Goal: Task Accomplishment & Management: Manage account settings

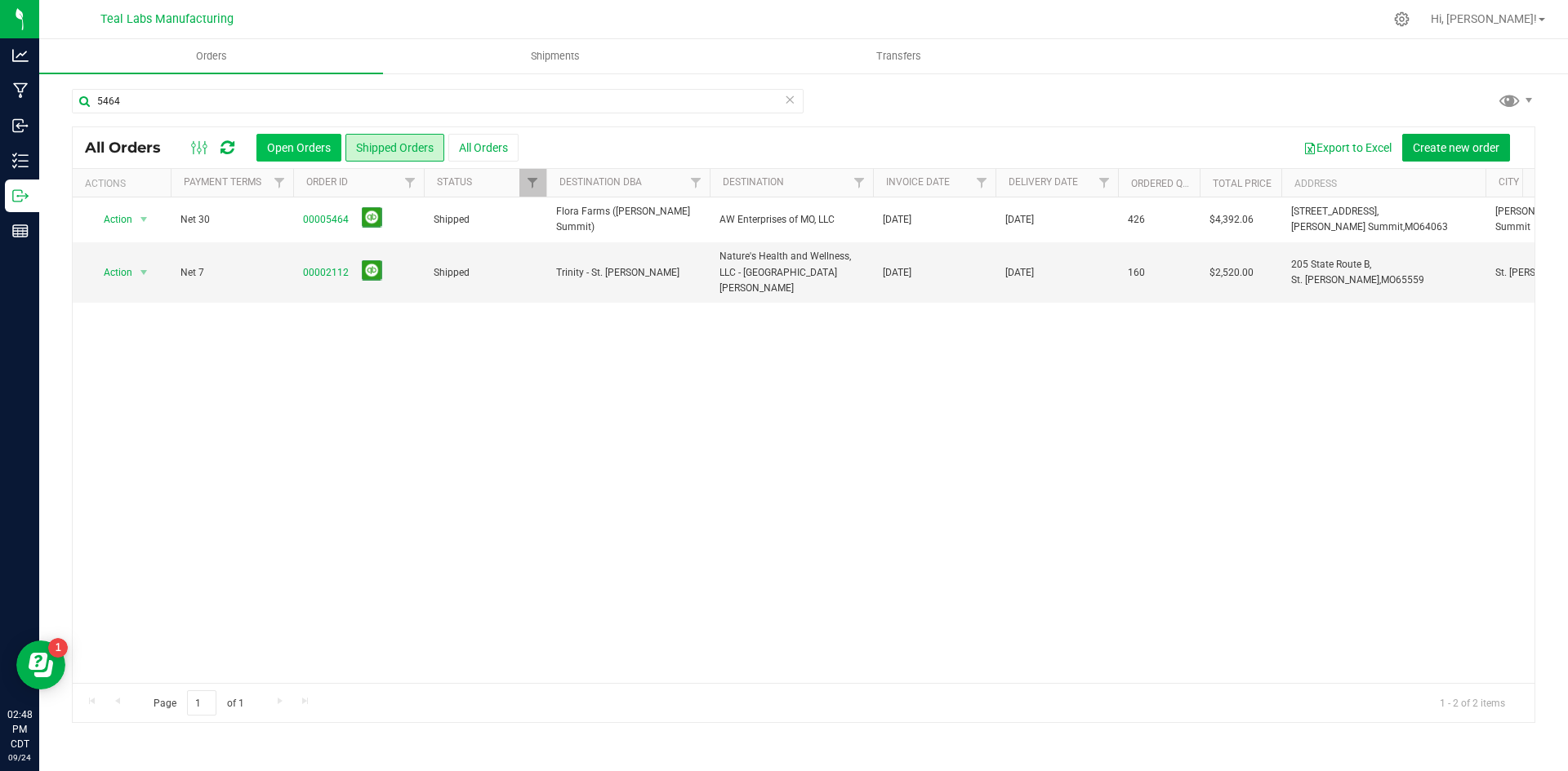
click at [282, 146] on button "Open Orders" at bounding box center [299, 147] width 85 height 28
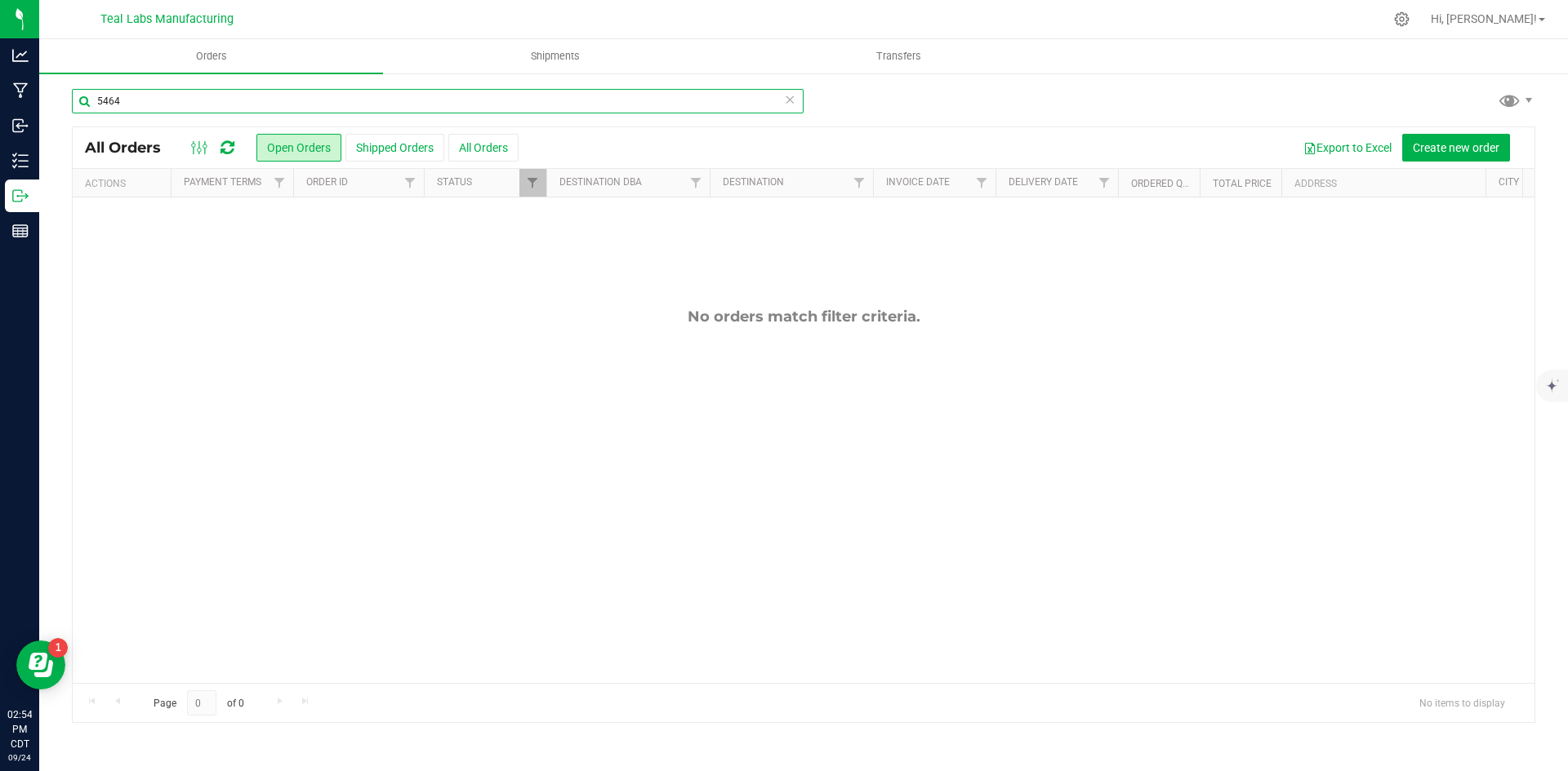
drag, startPoint x: 162, startPoint y: 105, endPoint x: 64, endPoint y: 105, distance: 98.0
click at [64, 105] on div "5464 All Orders Open Orders Shipped Orders All Orders Export to Excel Create ne…" at bounding box center [804, 406] width 1528 height 668
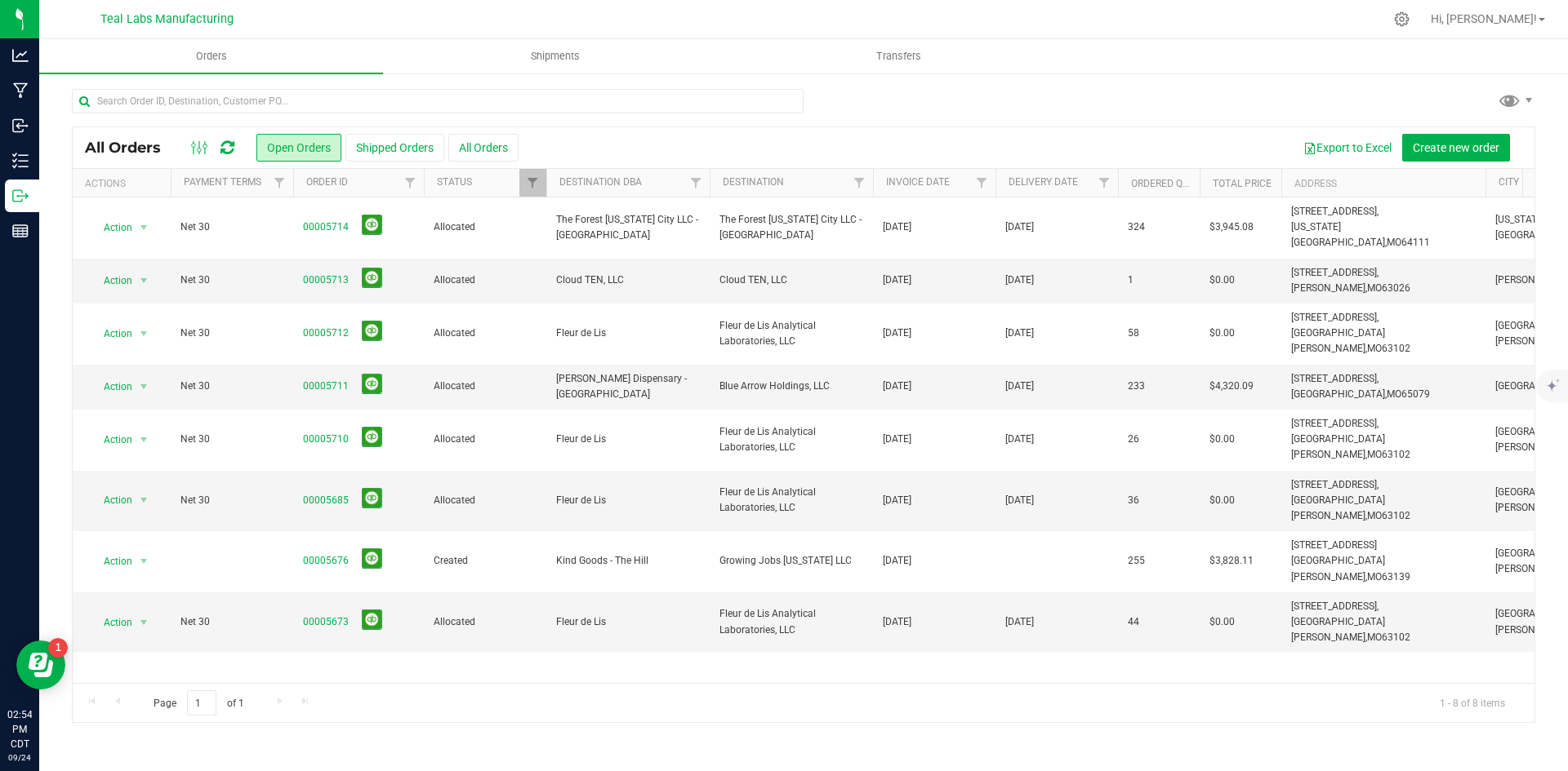
click at [946, 101] on div at bounding box center [804, 108] width 1463 height 38
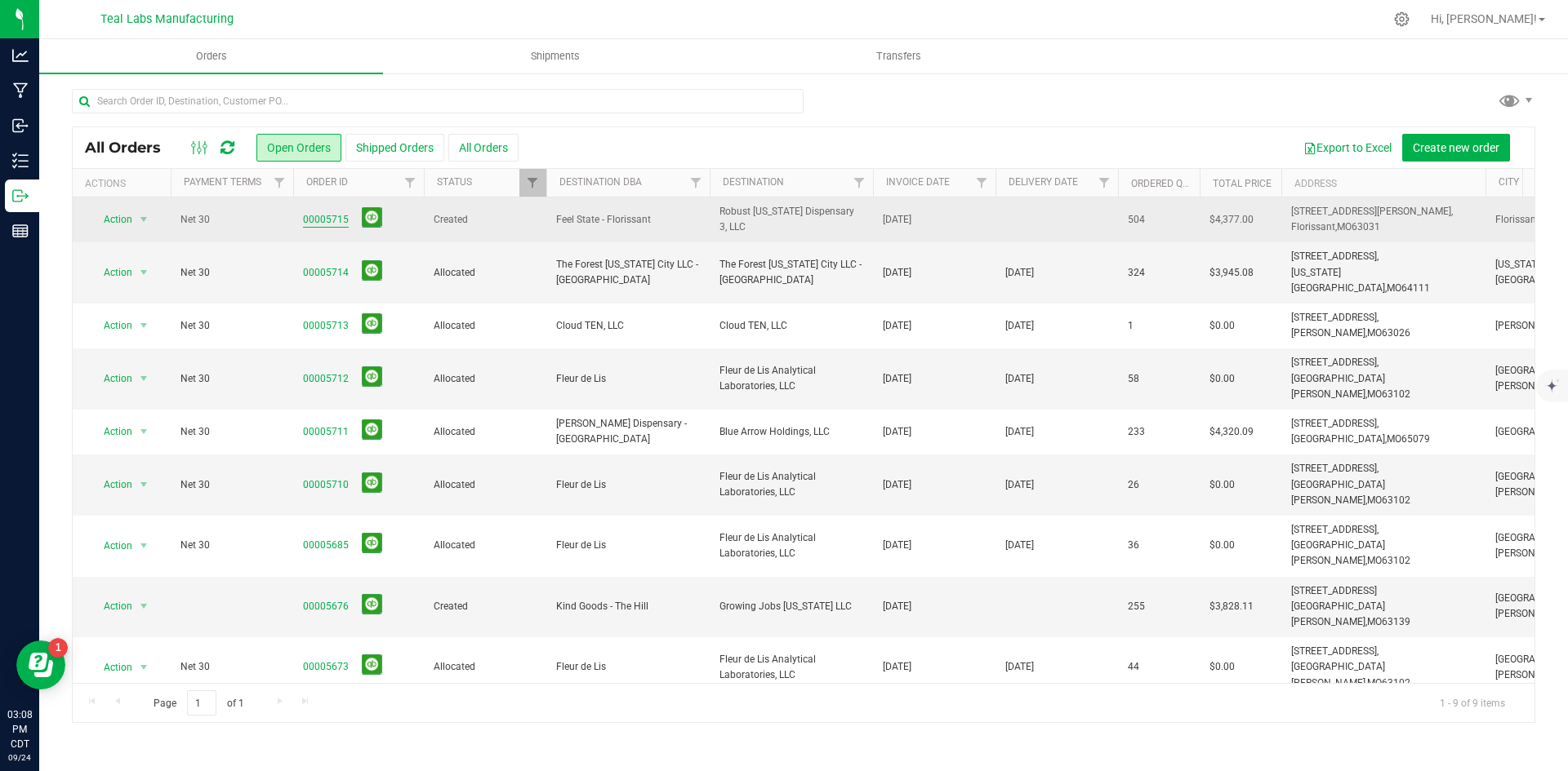
click at [333, 215] on link "00005715" at bounding box center [325, 220] width 45 height 16
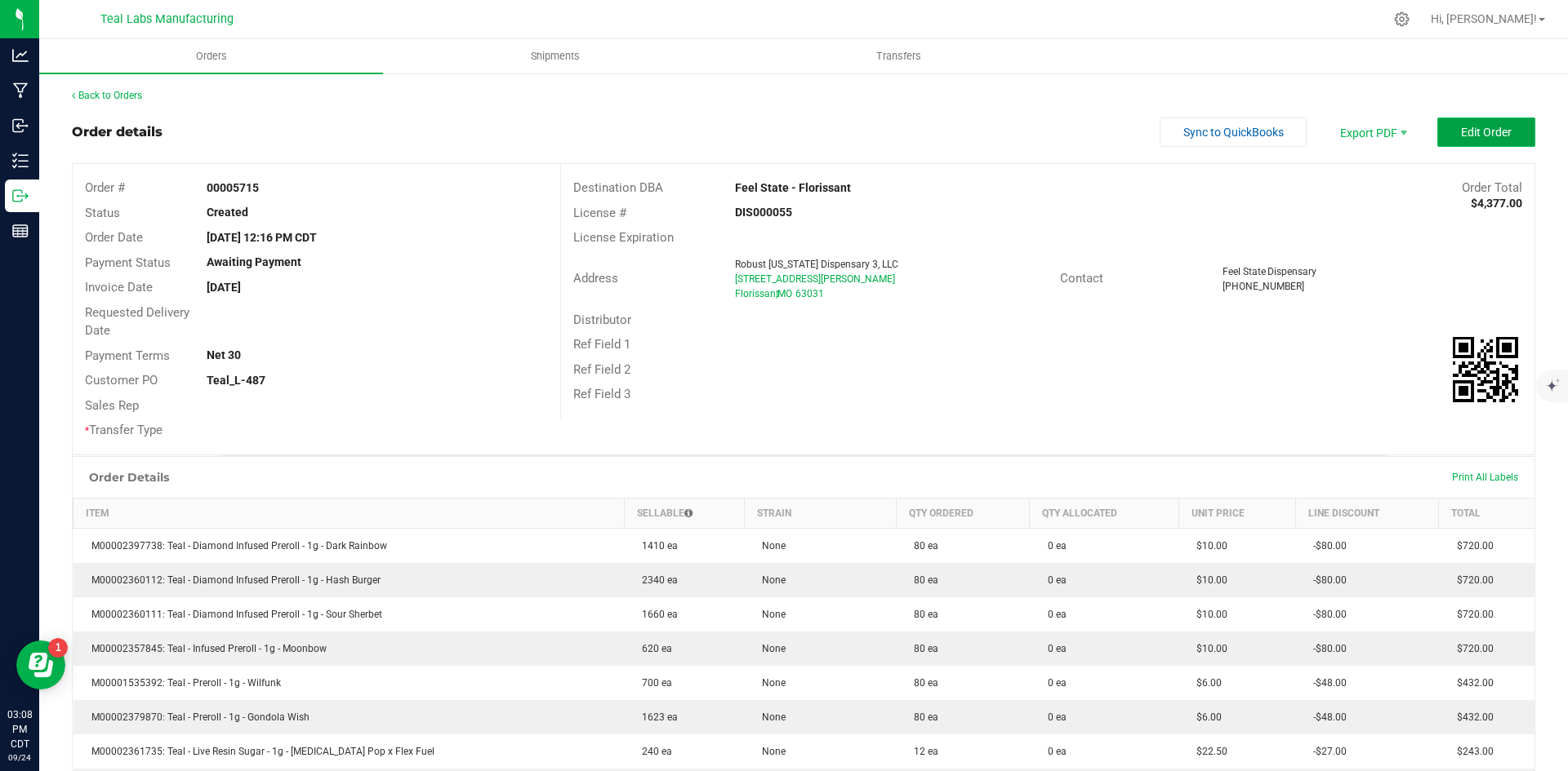
click at [1441, 133] on button "Edit Order" at bounding box center [1486, 132] width 98 height 30
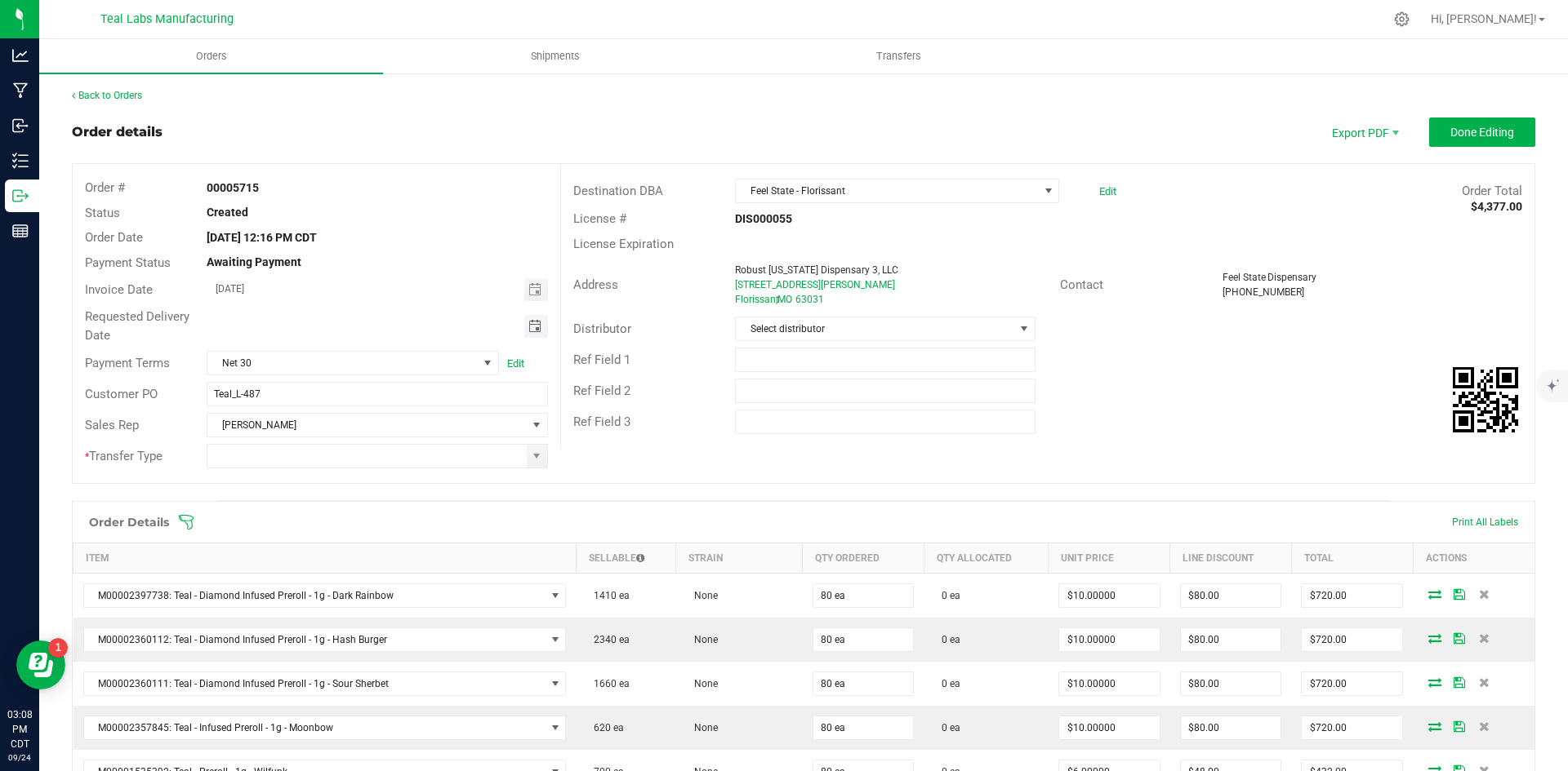
click at [531, 325] on span "Toggle calendar" at bounding box center [534, 326] width 13 height 13
click at [304, 506] on span "29" at bounding box center [305, 512] width 24 height 26
type input "09/29/2025"
click at [534, 456] on span at bounding box center [536, 456] width 13 height 13
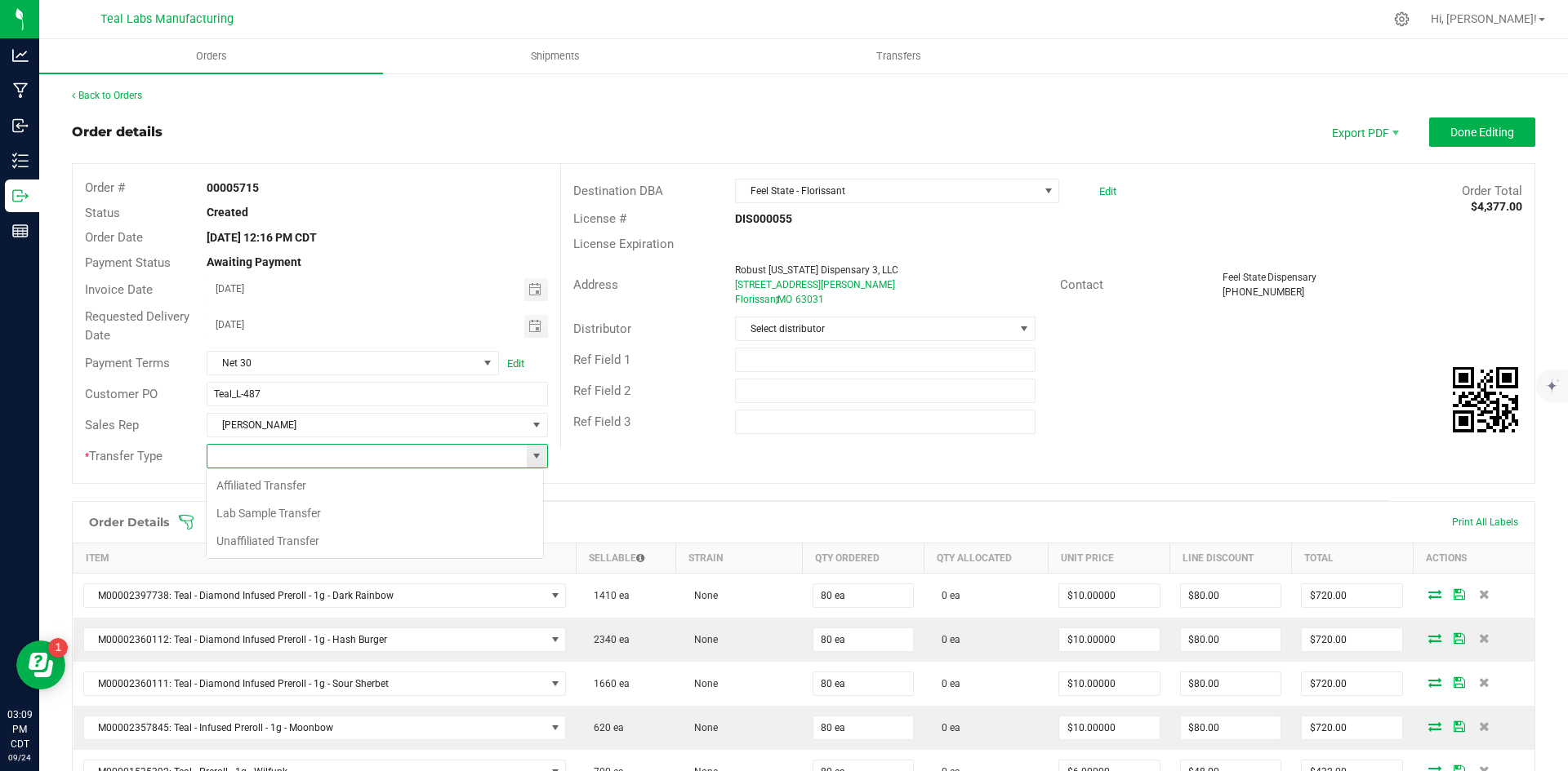
scroll to position [25, 337]
click at [338, 537] on li "Unaffiliated Transfer" at bounding box center [375, 542] width 336 height 28
type input "Unaffiliated Transfer"
click at [1357, 331] on div "Distributor Select distributor" at bounding box center [1047, 328] width 973 height 31
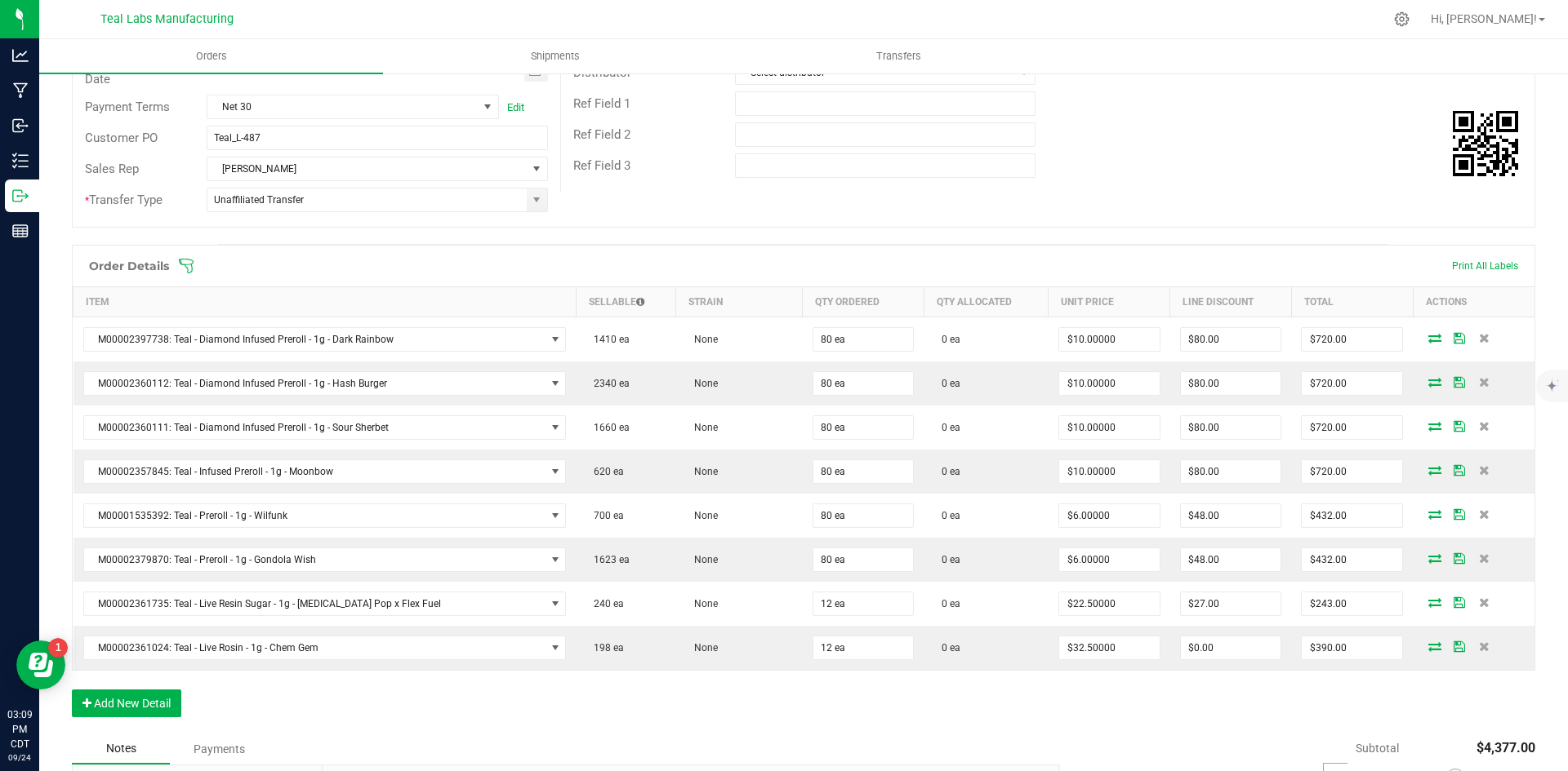
scroll to position [408, 0]
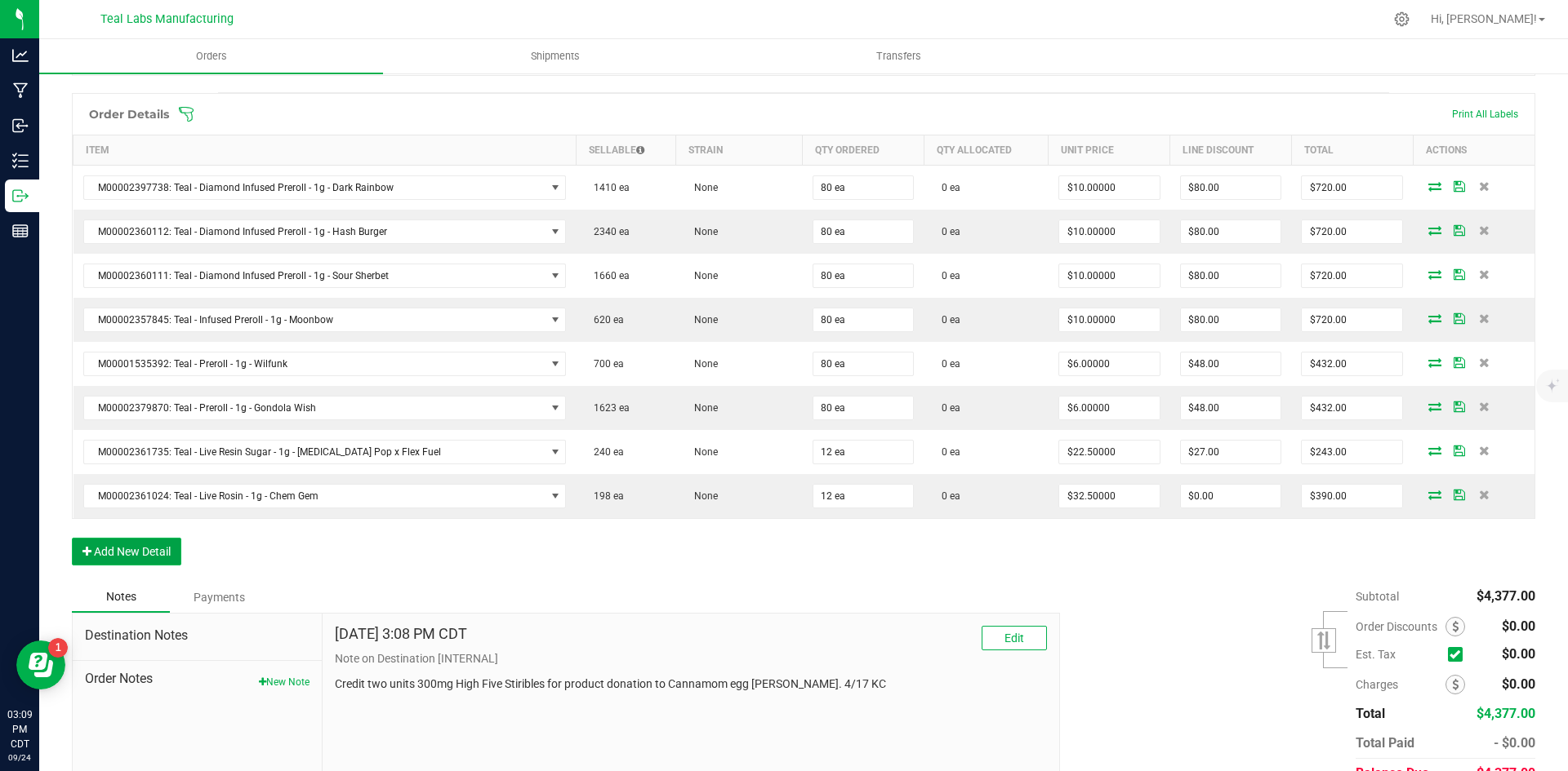
click at [171, 549] on button "Add New Detail" at bounding box center [127, 552] width 110 height 28
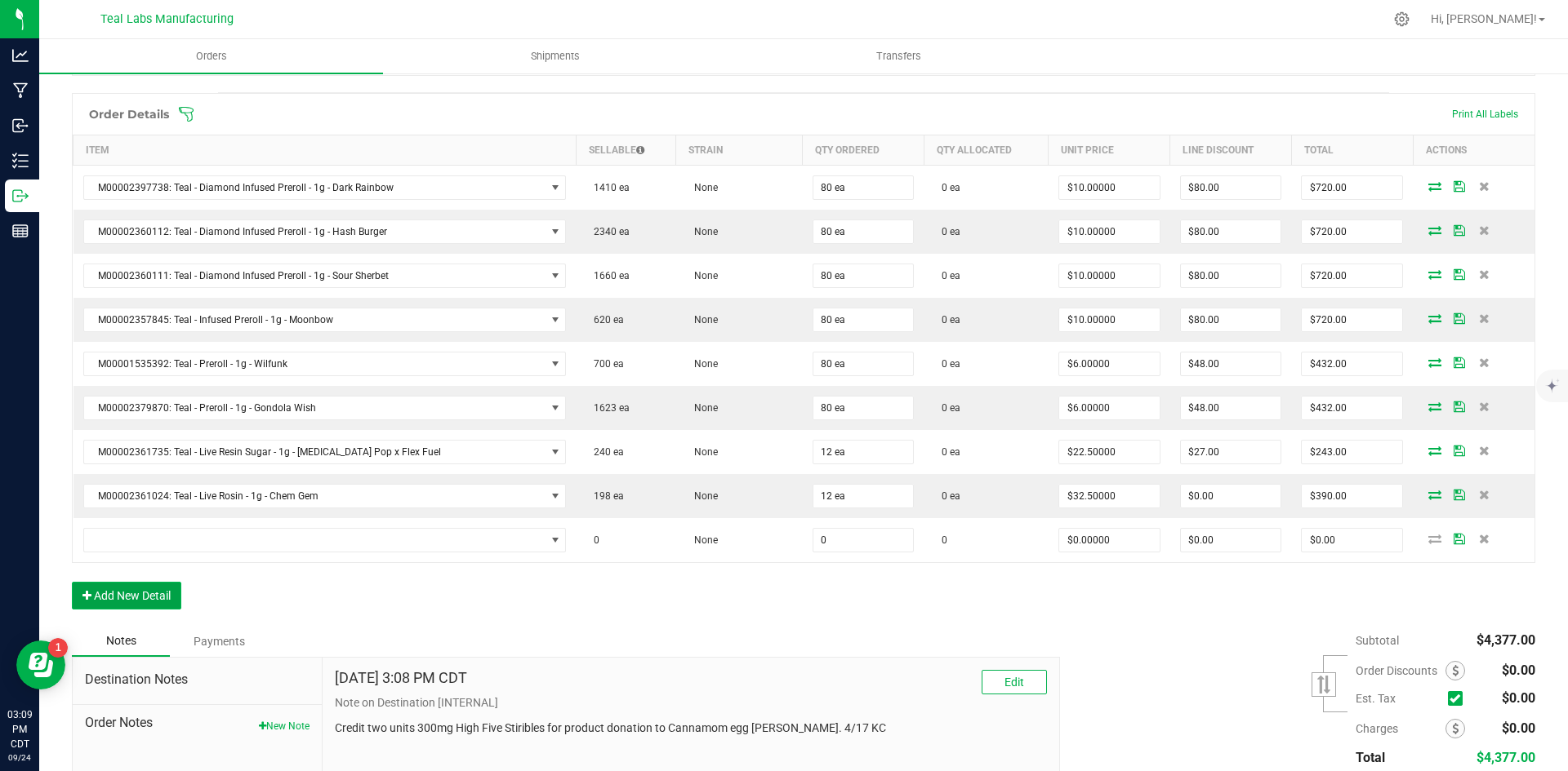
click at [171, 594] on button "Add New Detail" at bounding box center [127, 596] width 110 height 28
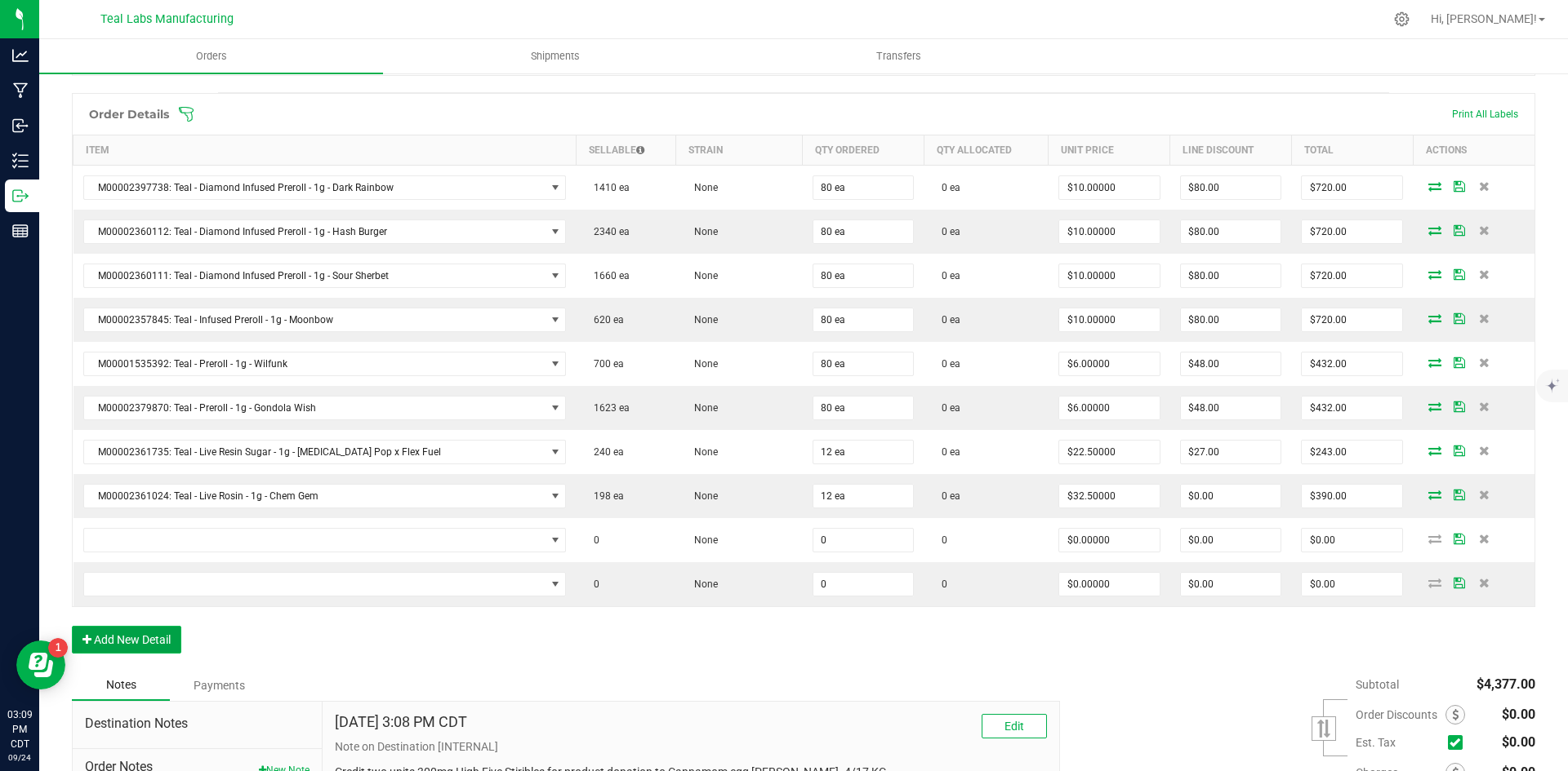
click at [171, 639] on button "Add New Detail" at bounding box center [127, 640] width 110 height 28
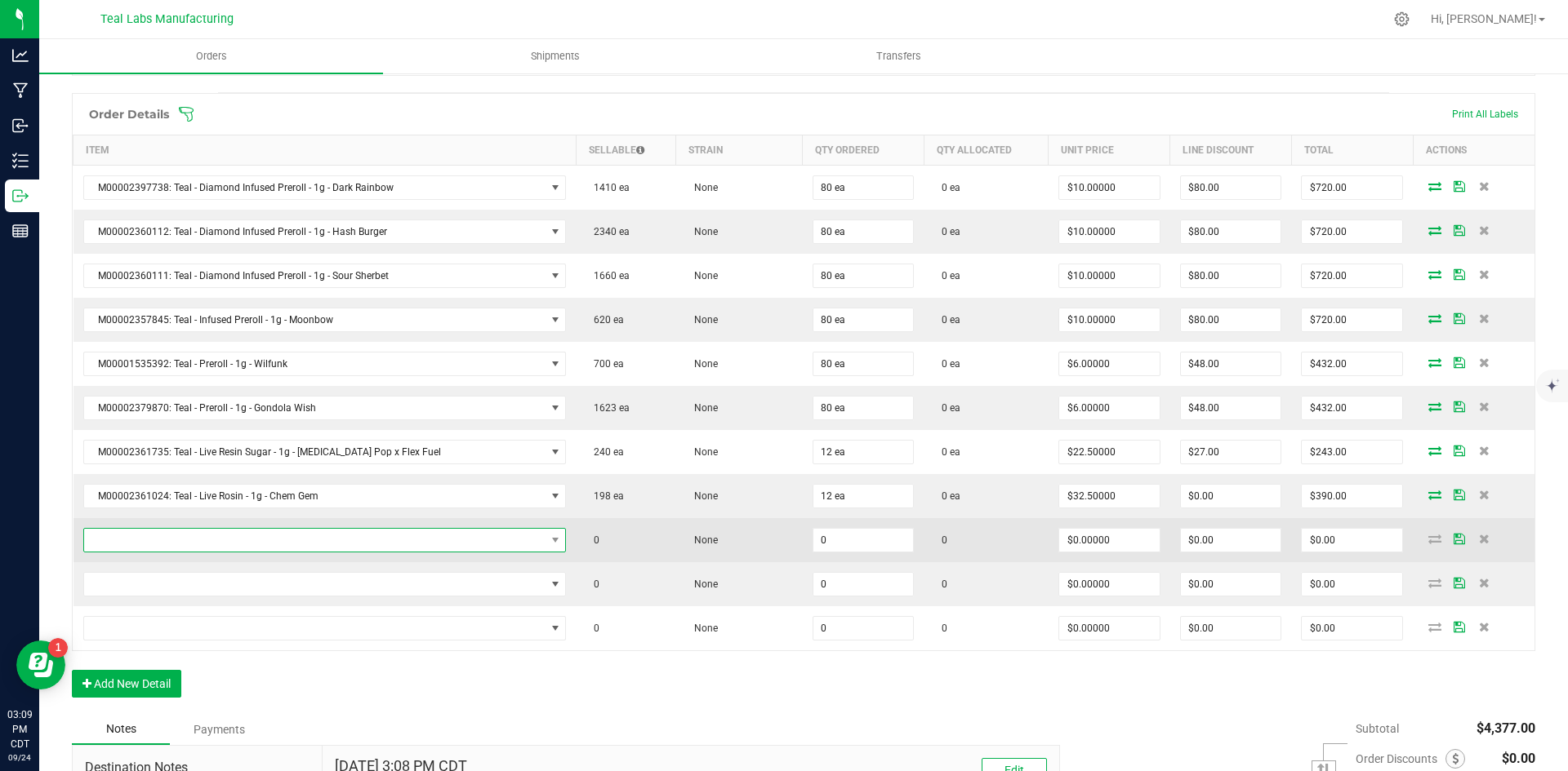
click at [230, 534] on span "NO DATA FOUND" at bounding box center [314, 540] width 462 height 23
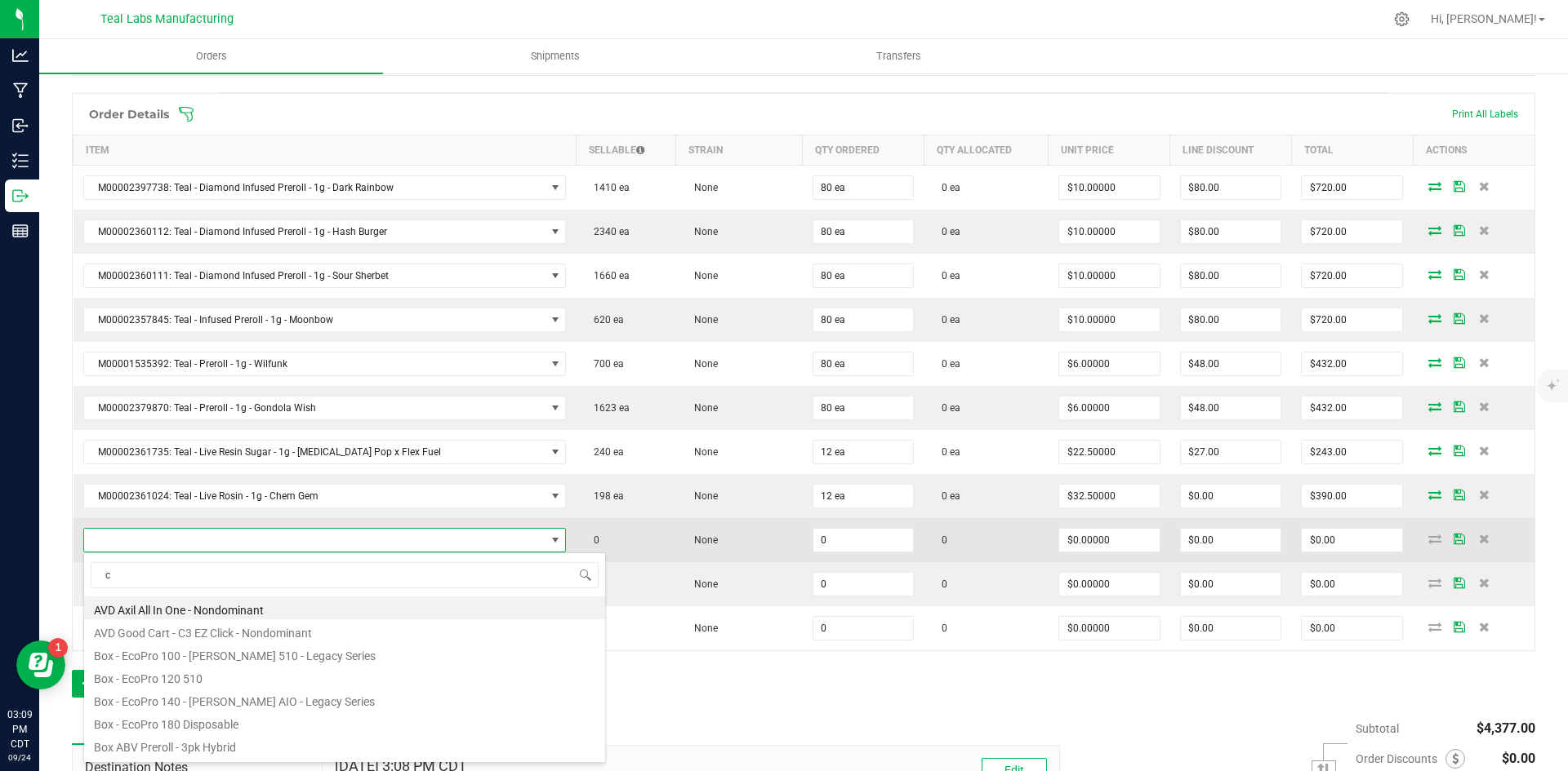
scroll to position [25, 434]
type input "chem"
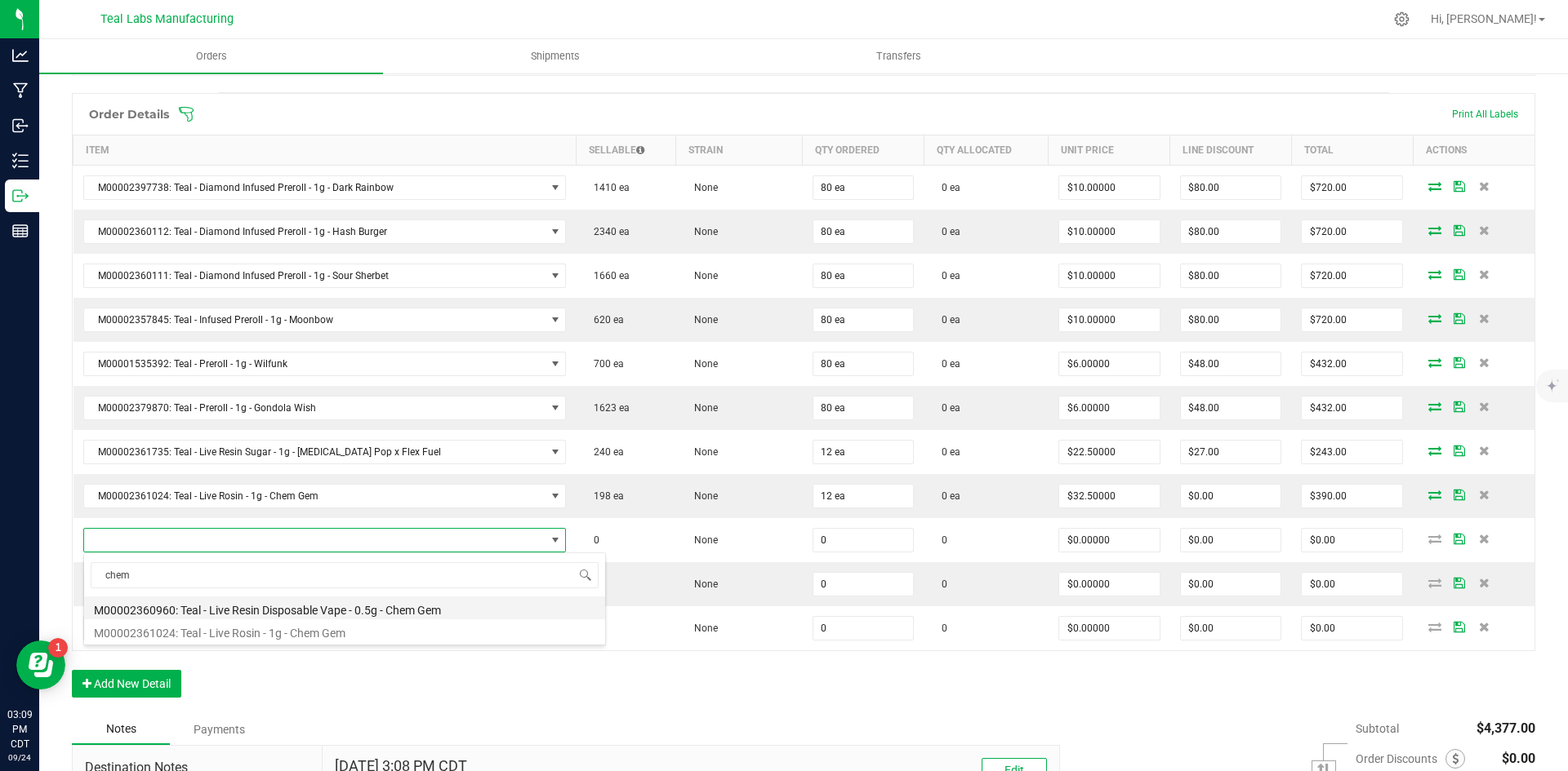
click at [334, 613] on li "M00002360960: Teal - Live Resin Disposable Vape - 0.5g - Chem Gem" at bounding box center [344, 608] width 521 height 23
type input "0 ea"
type input "$22.50000"
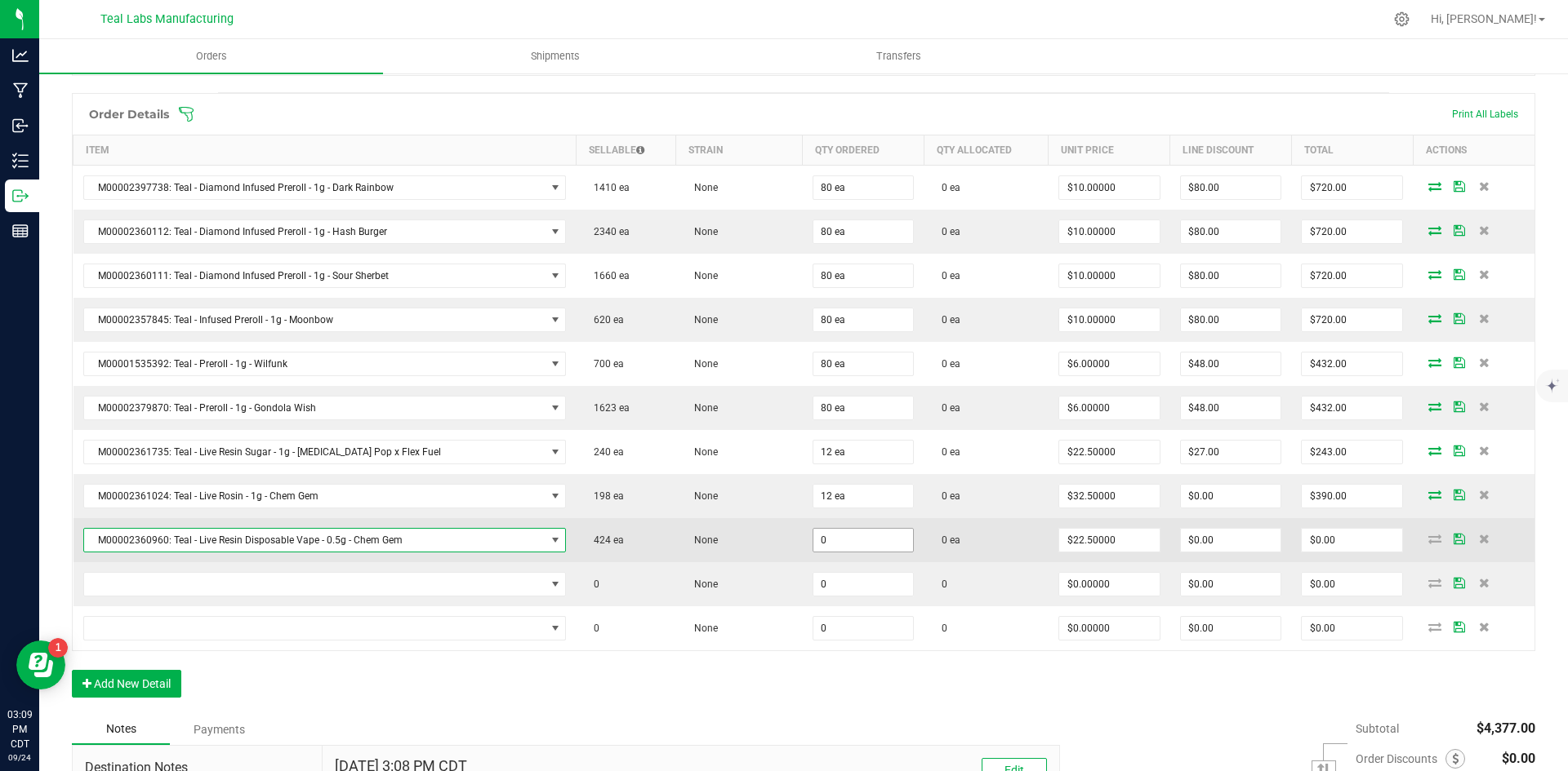
click at [828, 547] on input "0" at bounding box center [864, 540] width 101 height 23
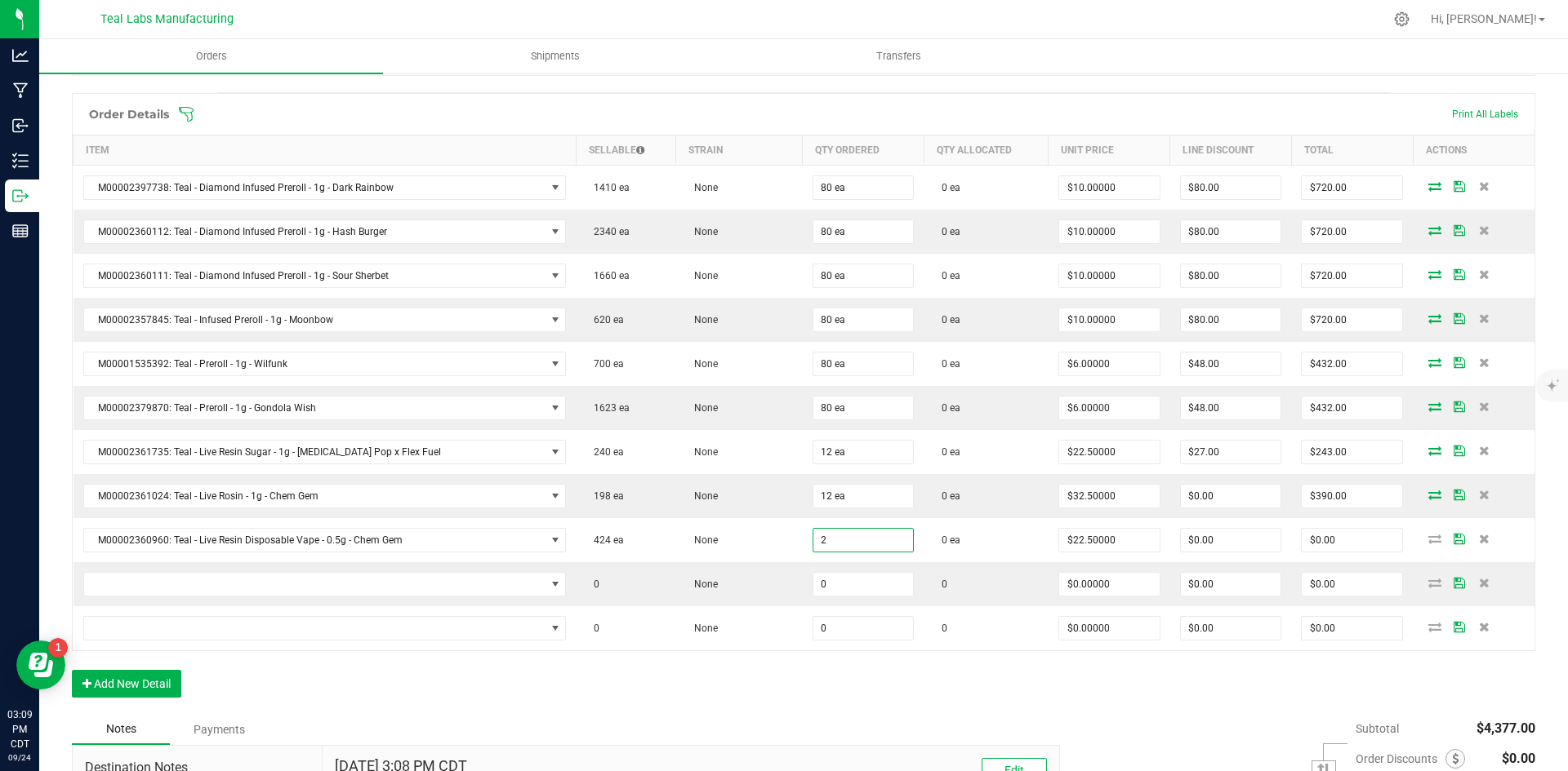
type input "2 ea"
type input "$45.00"
click at [820, 725] on div "Notes Payments" at bounding box center [560, 729] width 976 height 31
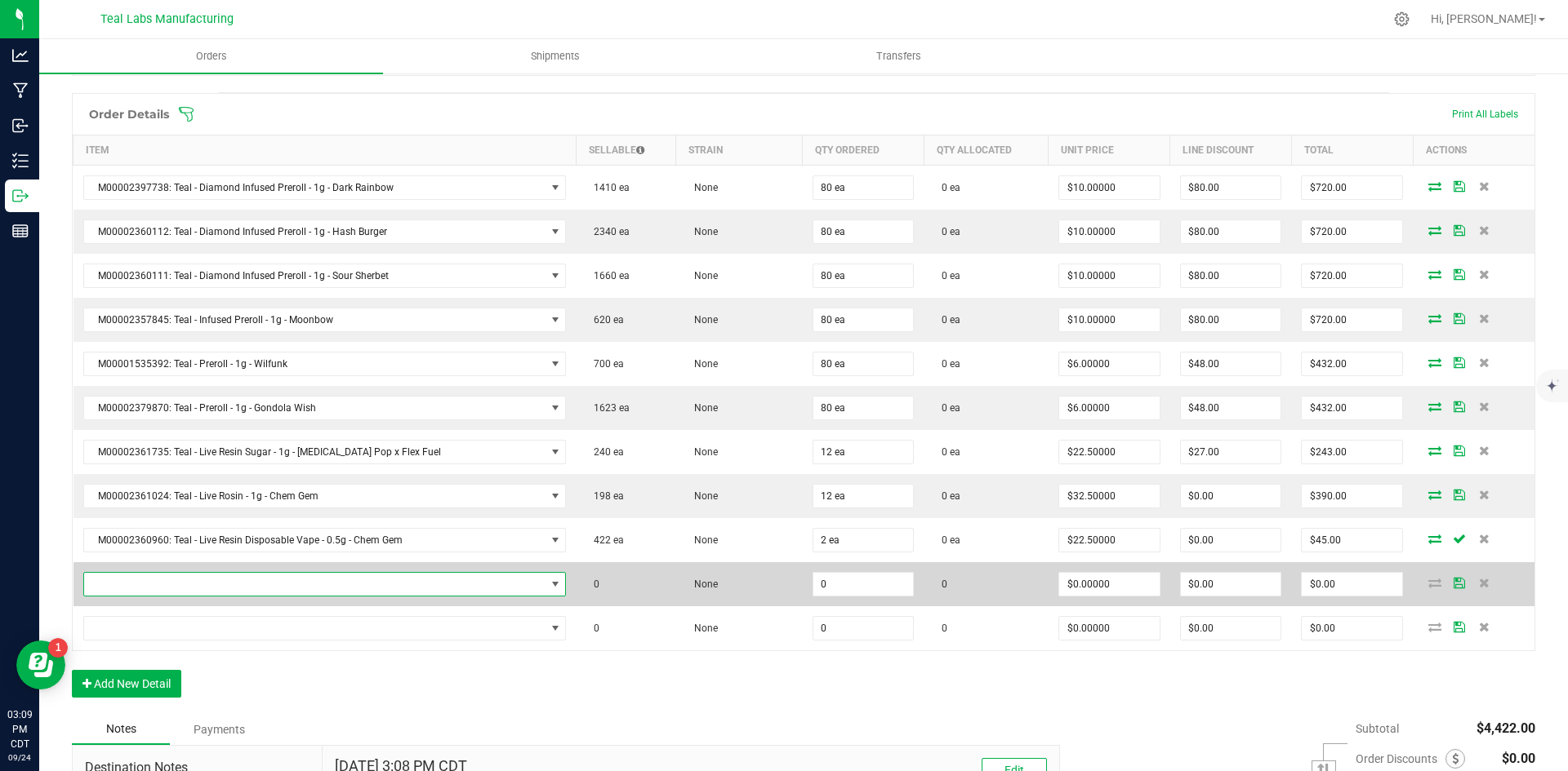
click at [182, 582] on span "NO DATA FOUND" at bounding box center [314, 584] width 462 height 23
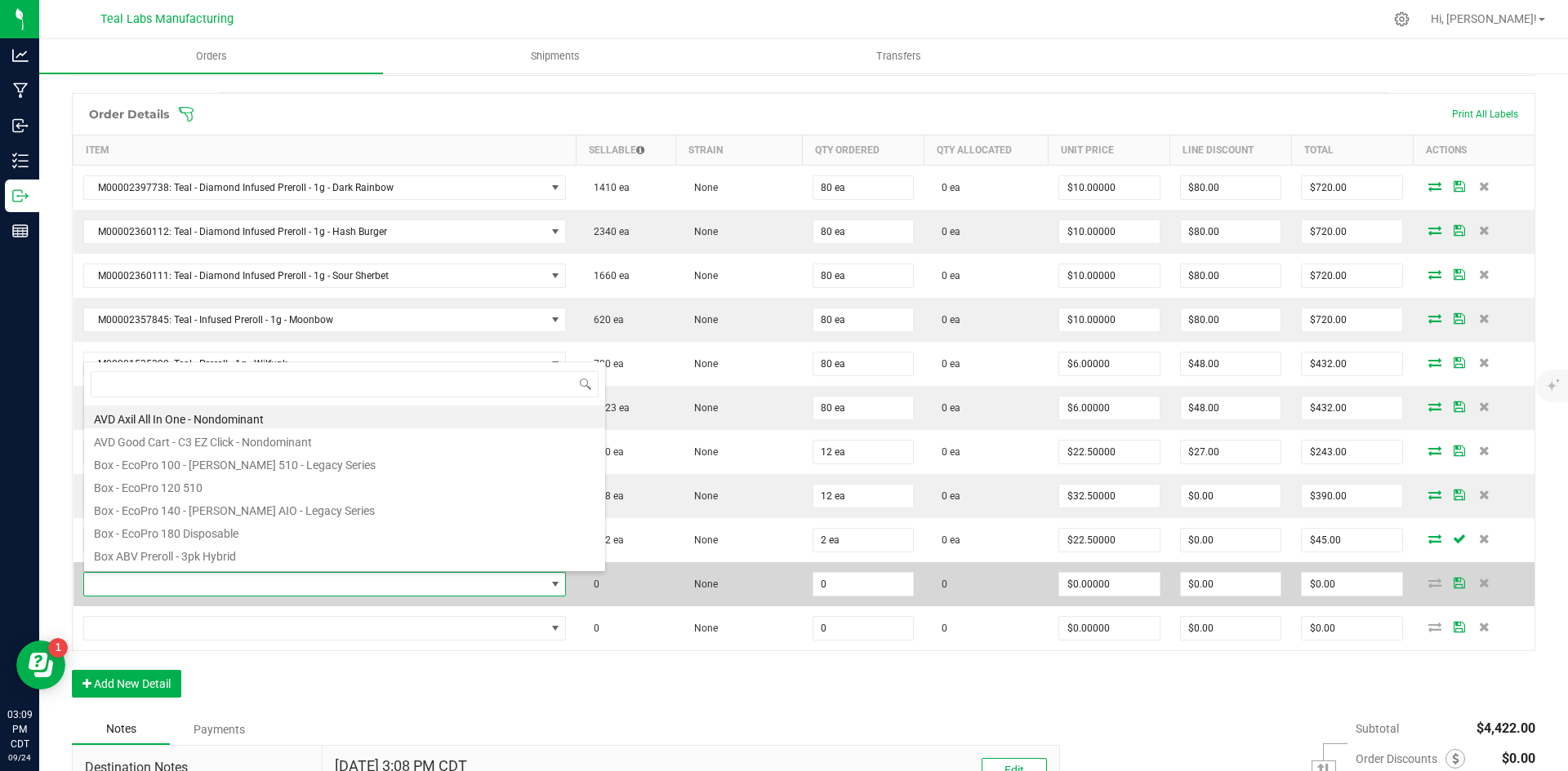
scroll to position [25, 439]
type input "dark rain"
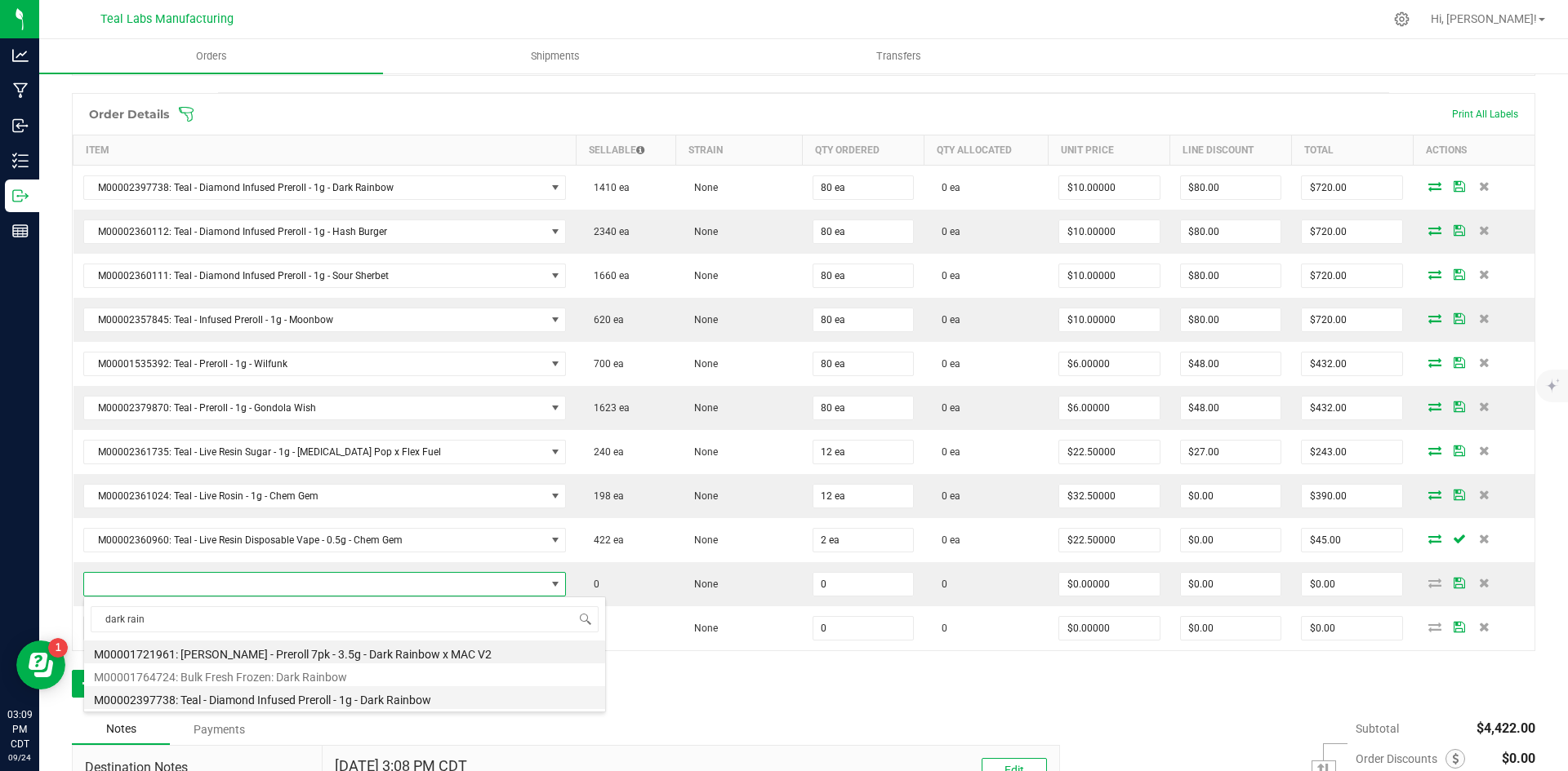
click at [424, 701] on li "M00002397738: Teal - Diamond Infused Preroll - 1g - Dark Rainbow" at bounding box center [344, 698] width 521 height 23
type input "0 ea"
type input "$10.00000"
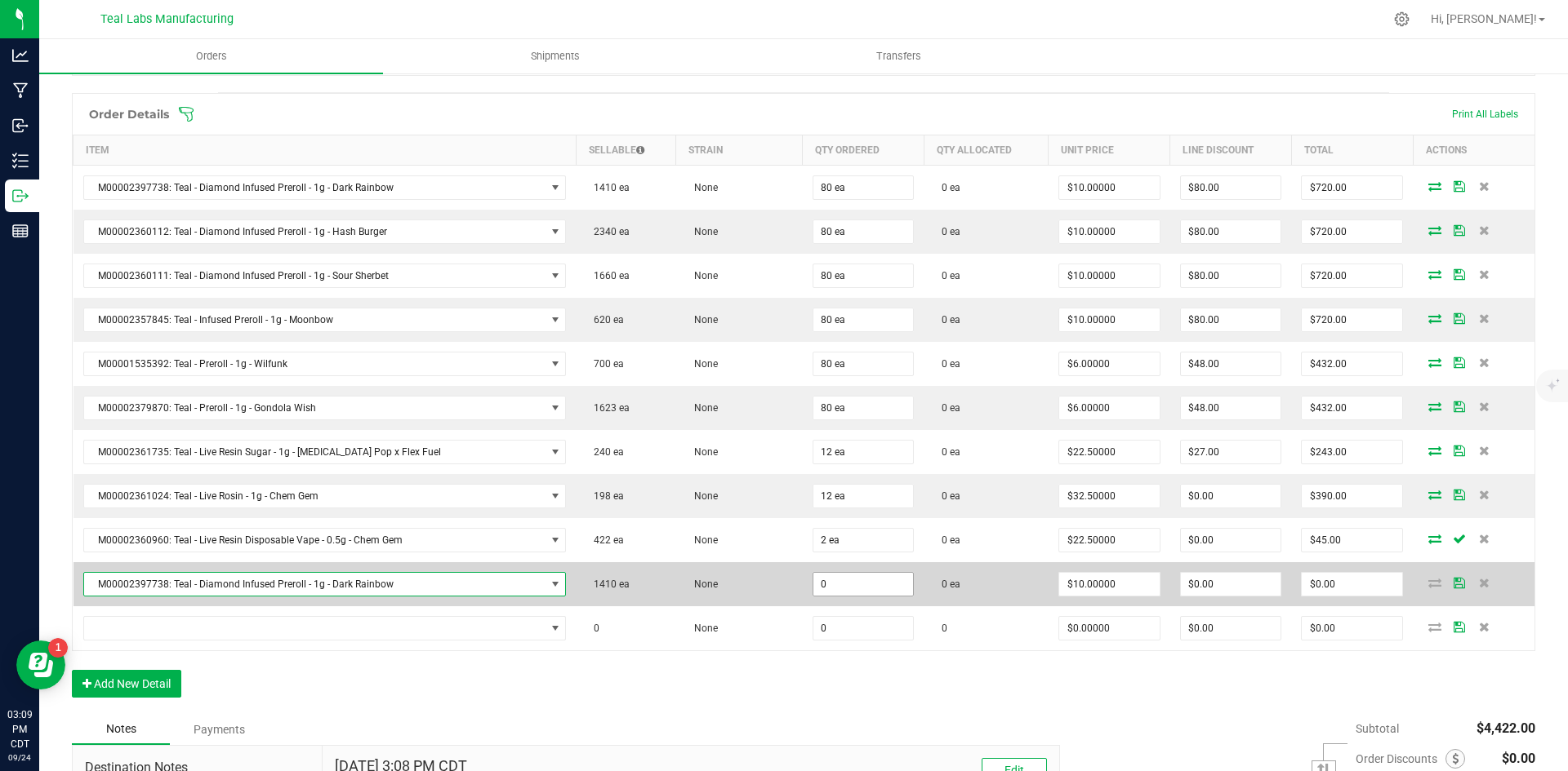
click at [829, 588] on input "0" at bounding box center [864, 584] width 101 height 23
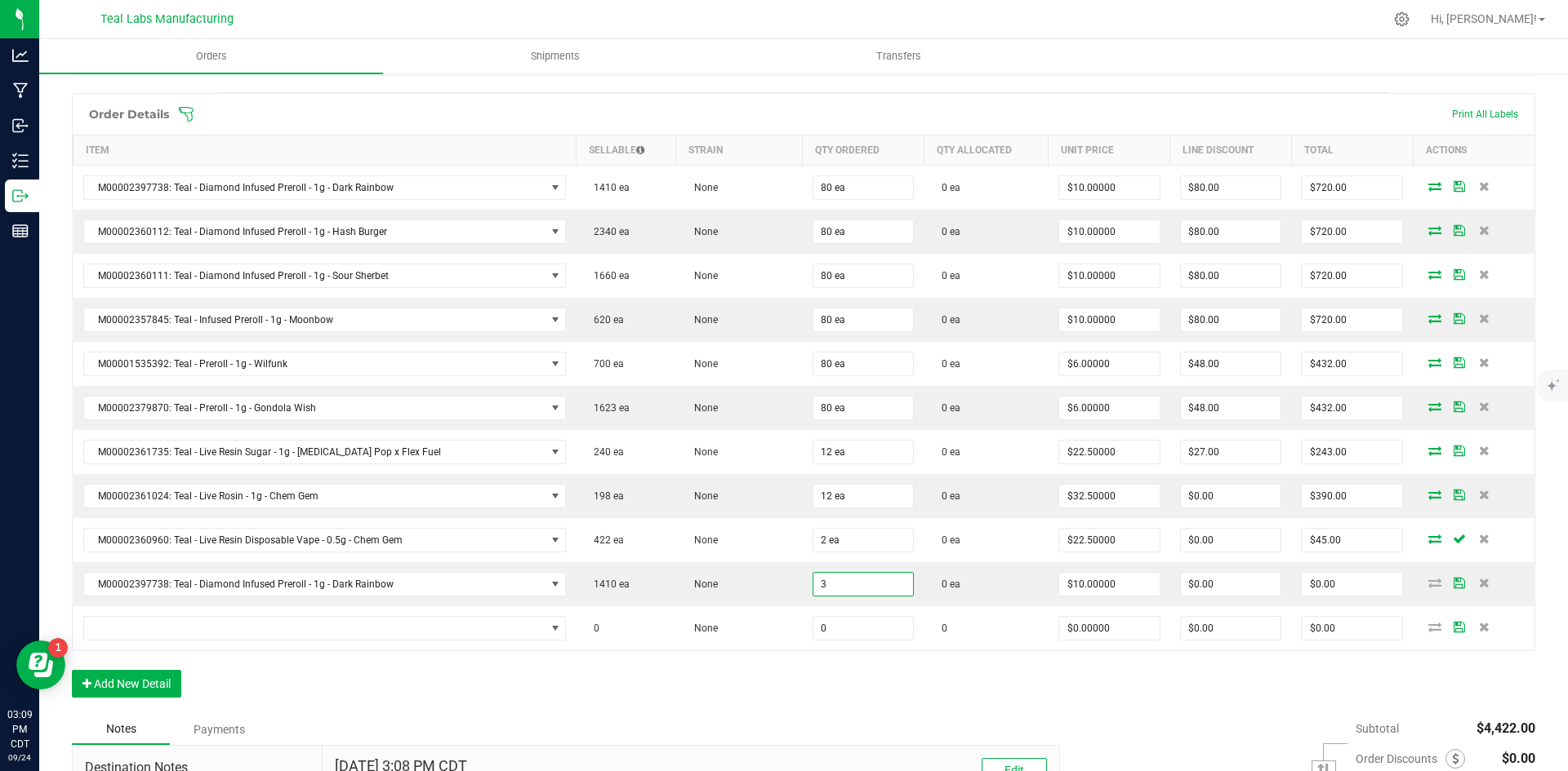
type input "3 ea"
type input "$30.00"
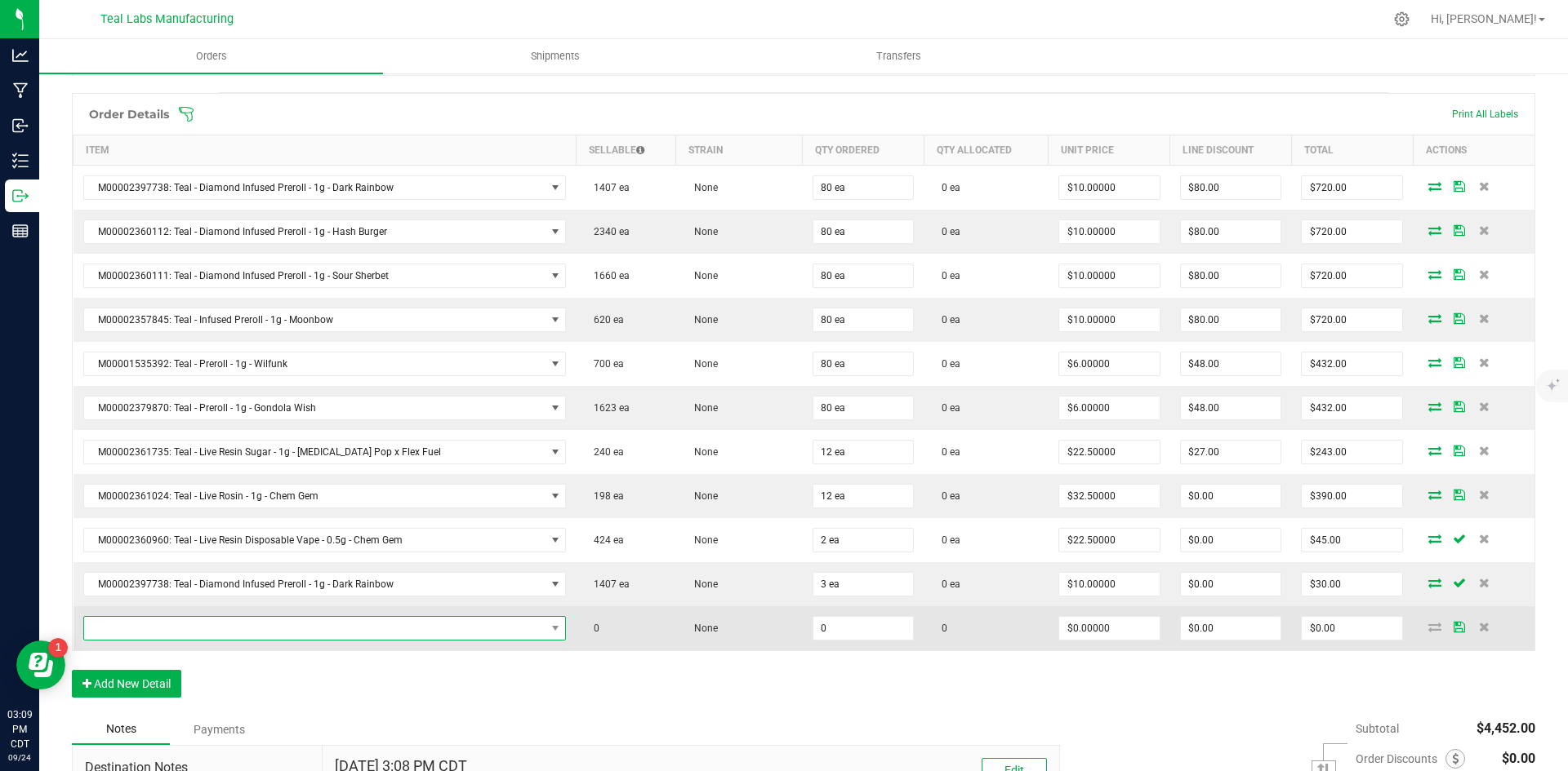
click at [325, 634] on span "NO DATA FOUND" at bounding box center [314, 628] width 462 height 23
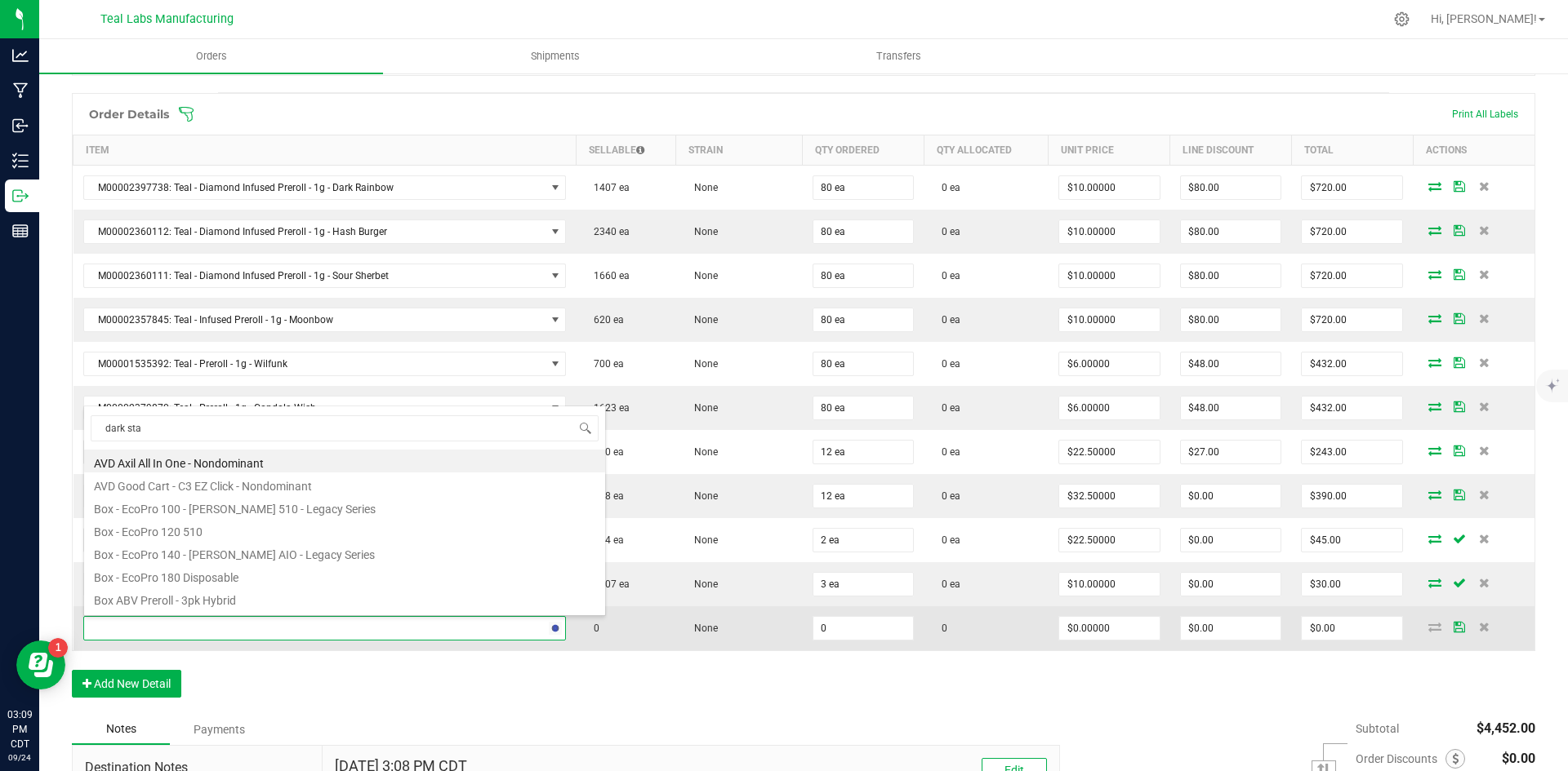
type input "dark star"
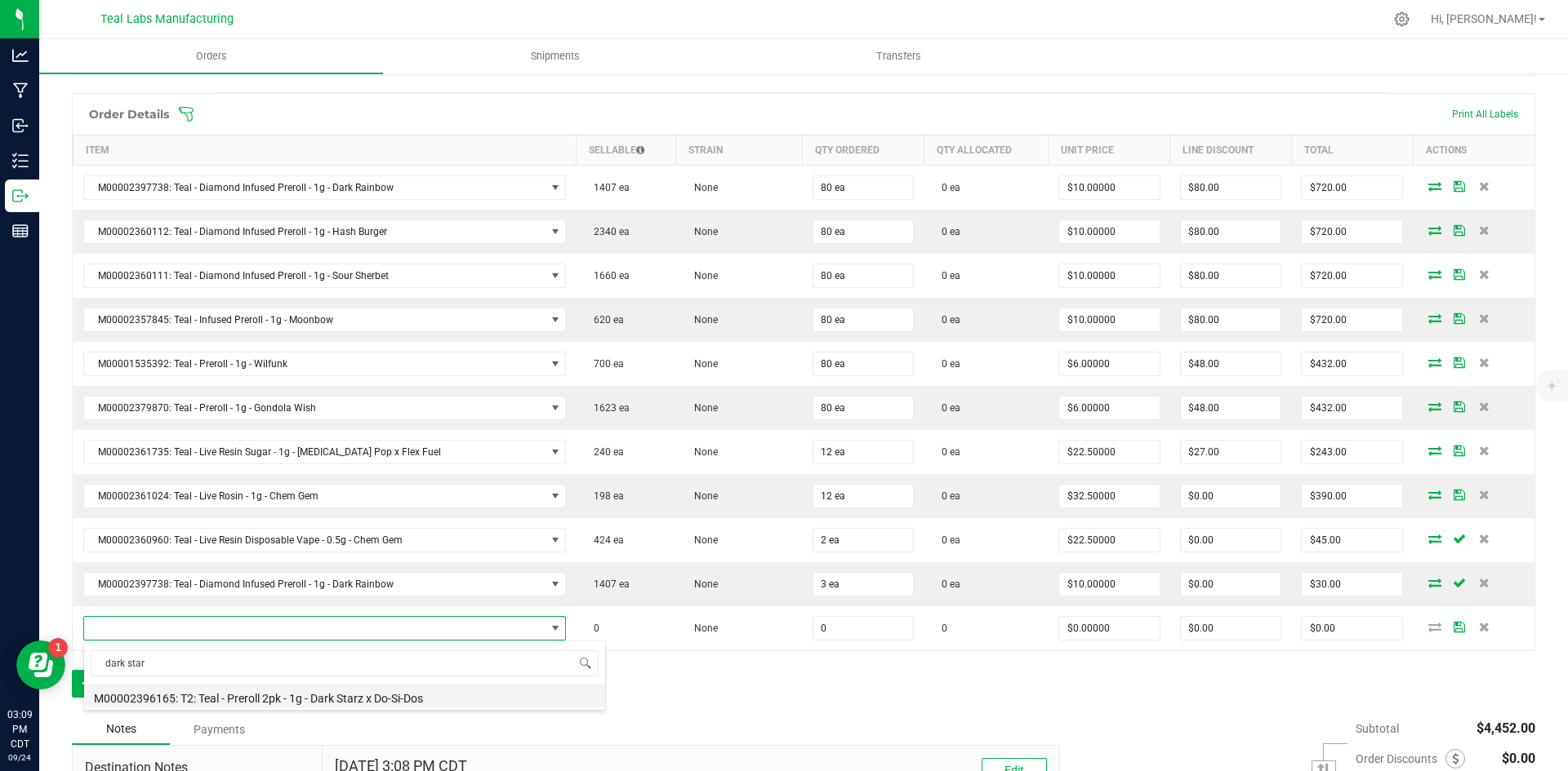
click at [418, 701] on li "M00002396165: T2: Teal - Preroll 2pk - 1g - Dark Starz x Do-Si-Dos" at bounding box center [344, 696] width 521 height 23
type input "0 ea"
type input "$6.00000"
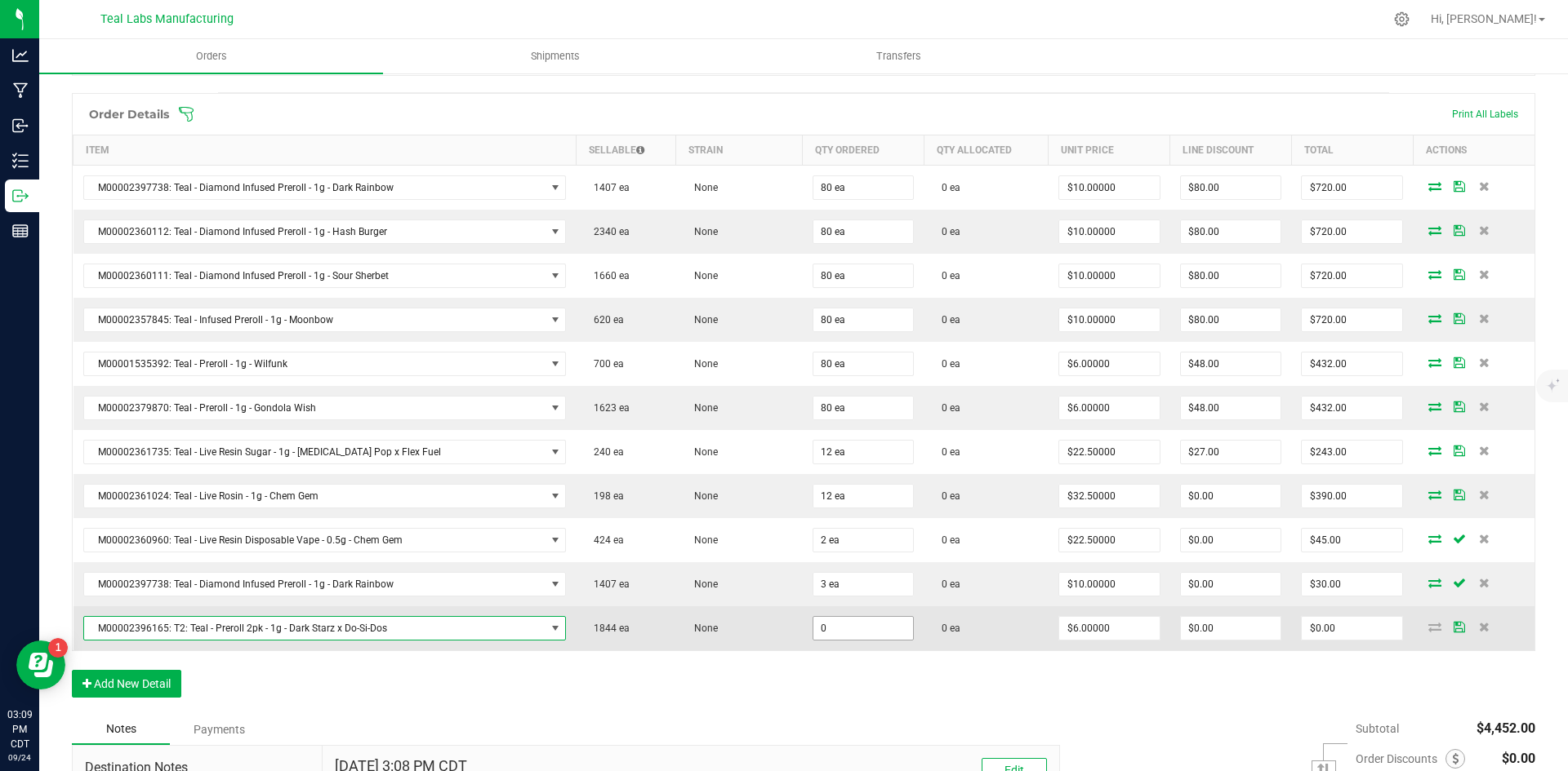
click at [857, 631] on input "0" at bounding box center [864, 628] width 101 height 23
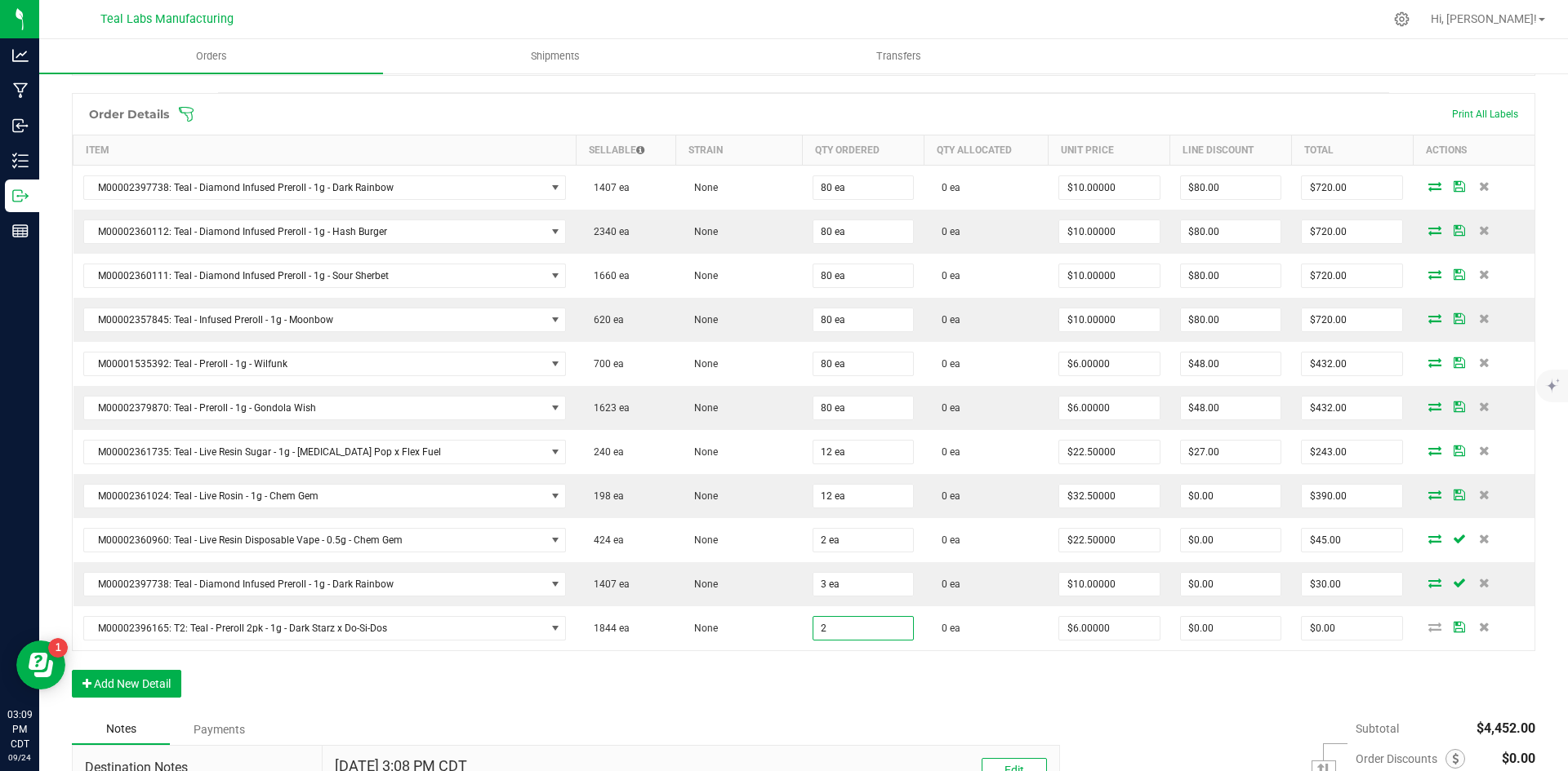
type input "2 ea"
type input "$12.00"
click at [856, 702] on div "Order Details Print All Labels Item Sellable Strain Qty Ordered Qty Allocated U…" at bounding box center [804, 403] width 1463 height 621
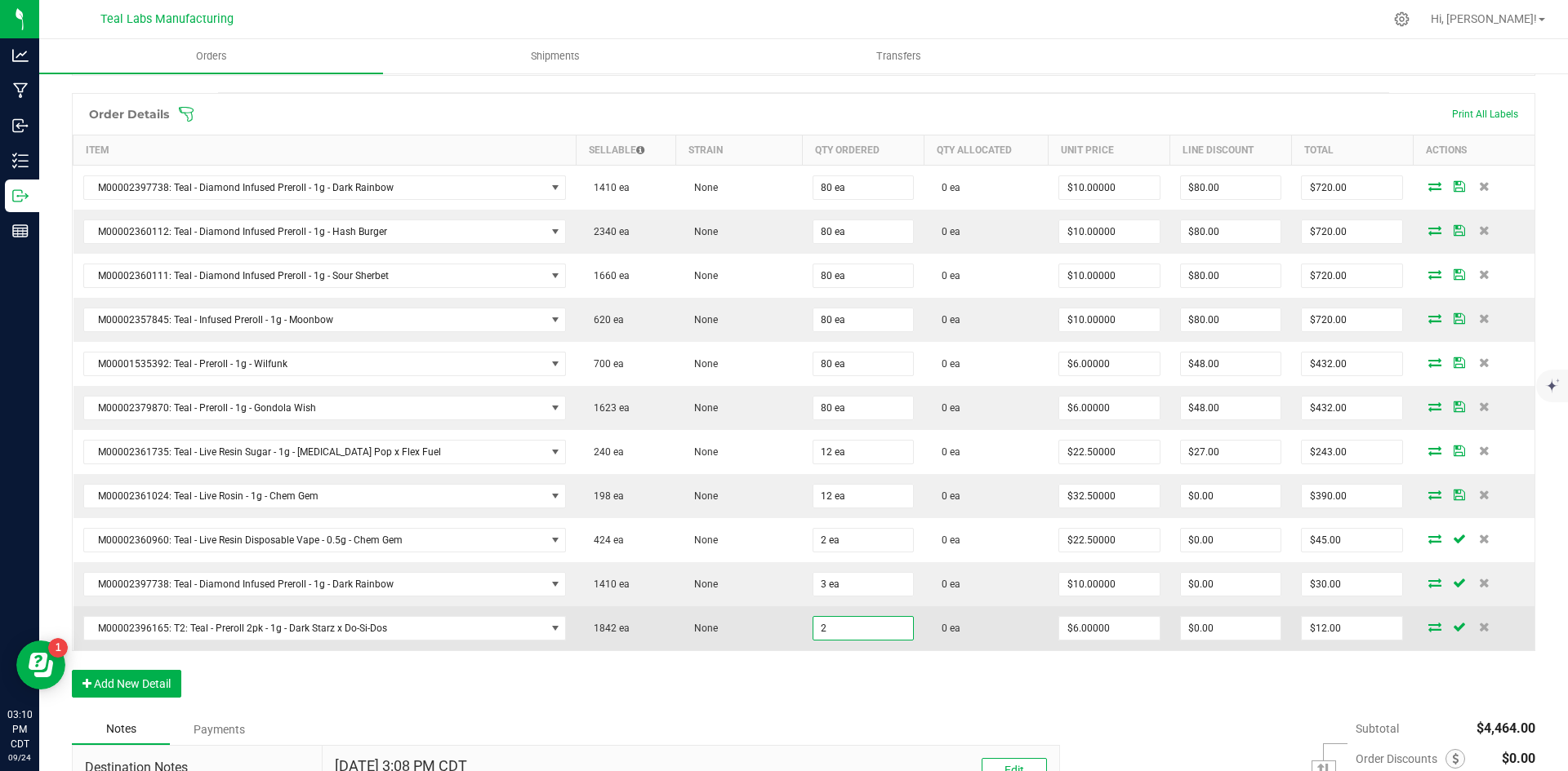
click at [826, 632] on input "2" at bounding box center [864, 628] width 101 height 23
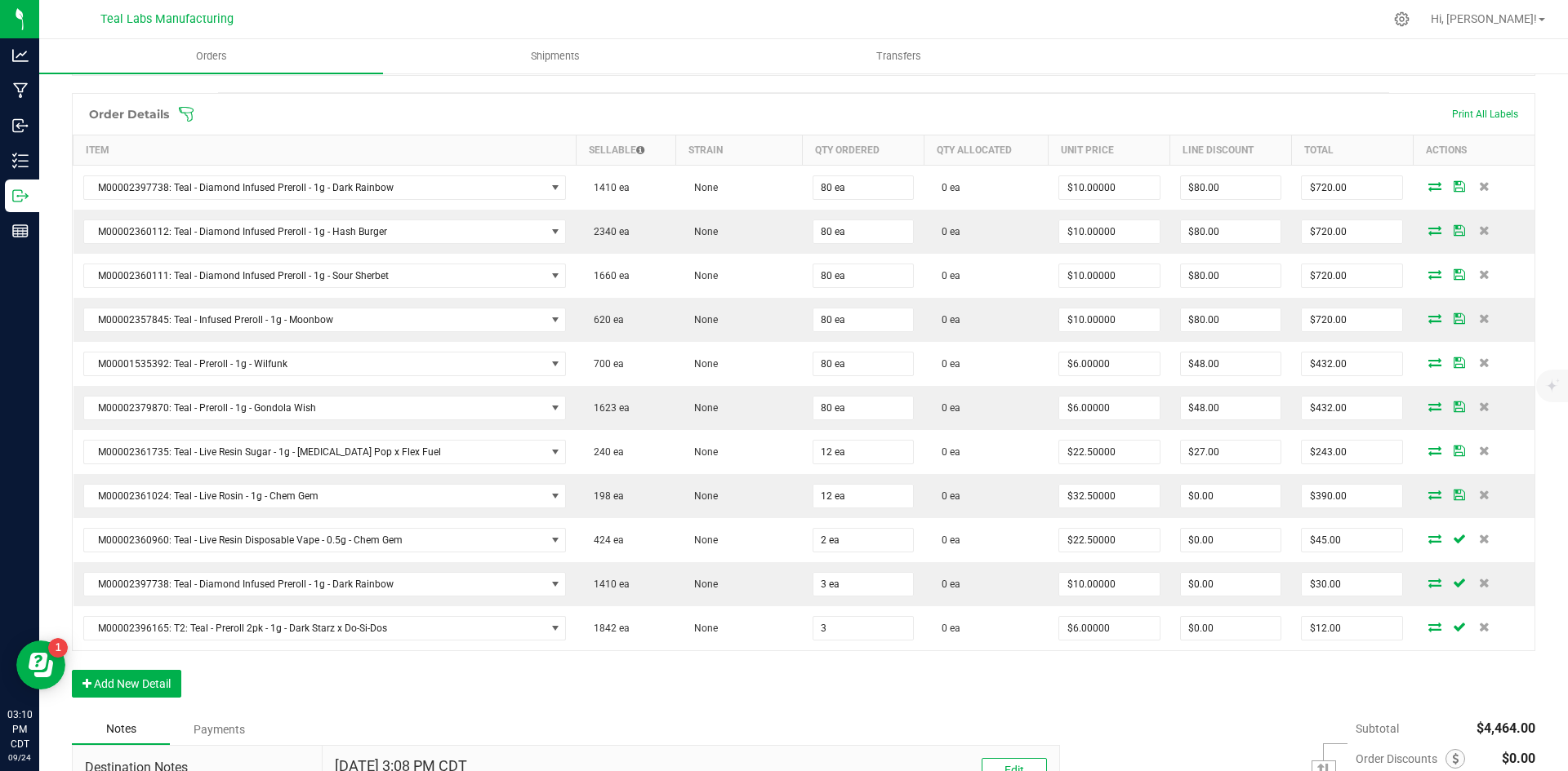
type input "3 ea"
type input "$18.00"
click at [1110, 696] on div "Order Details Print All Labels Item Sellable Strain Qty Ordered Qty Allocated U…" at bounding box center [804, 403] width 1463 height 621
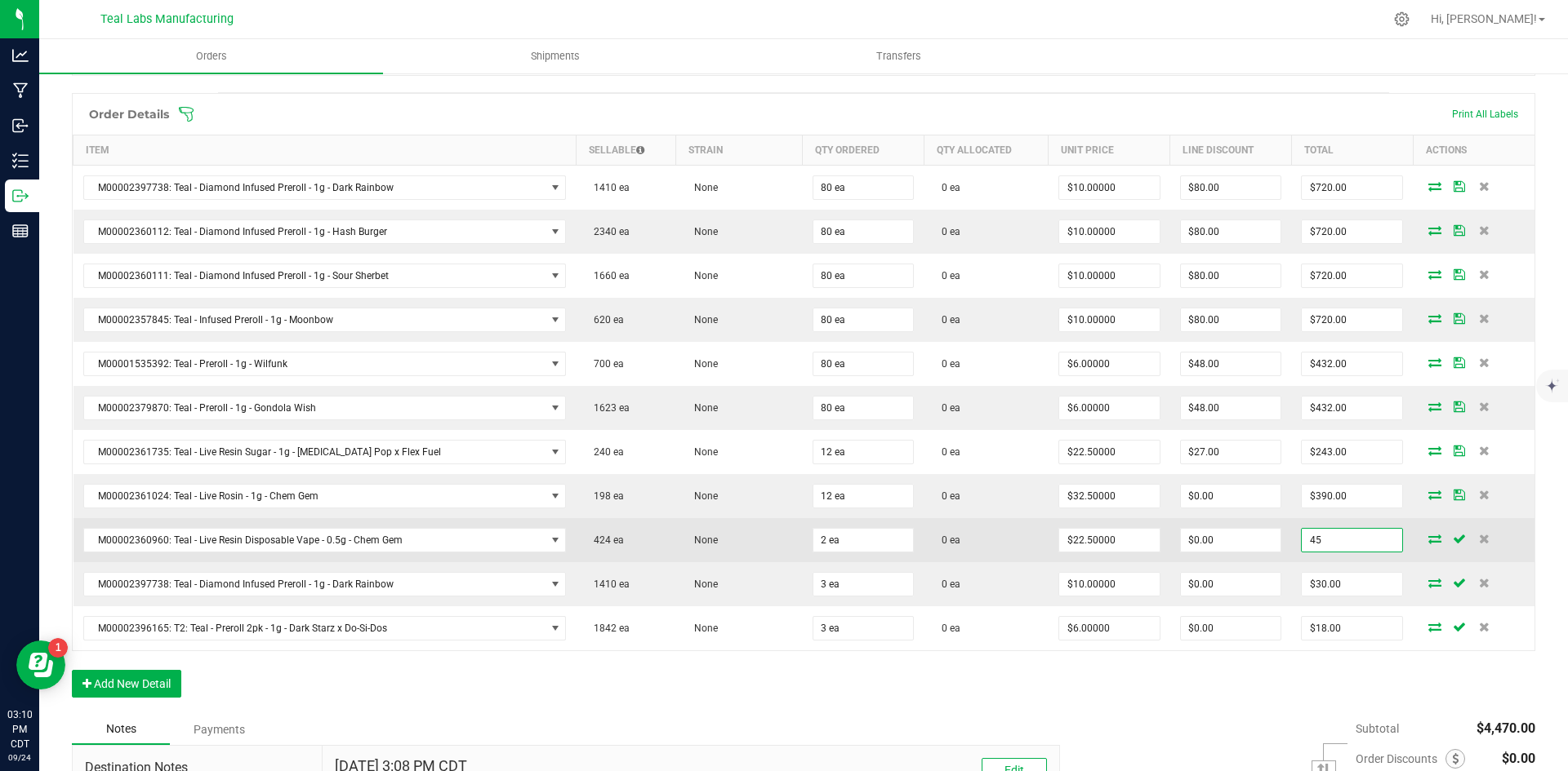
click at [1354, 536] on input "45" at bounding box center [1351, 540] width 101 height 23
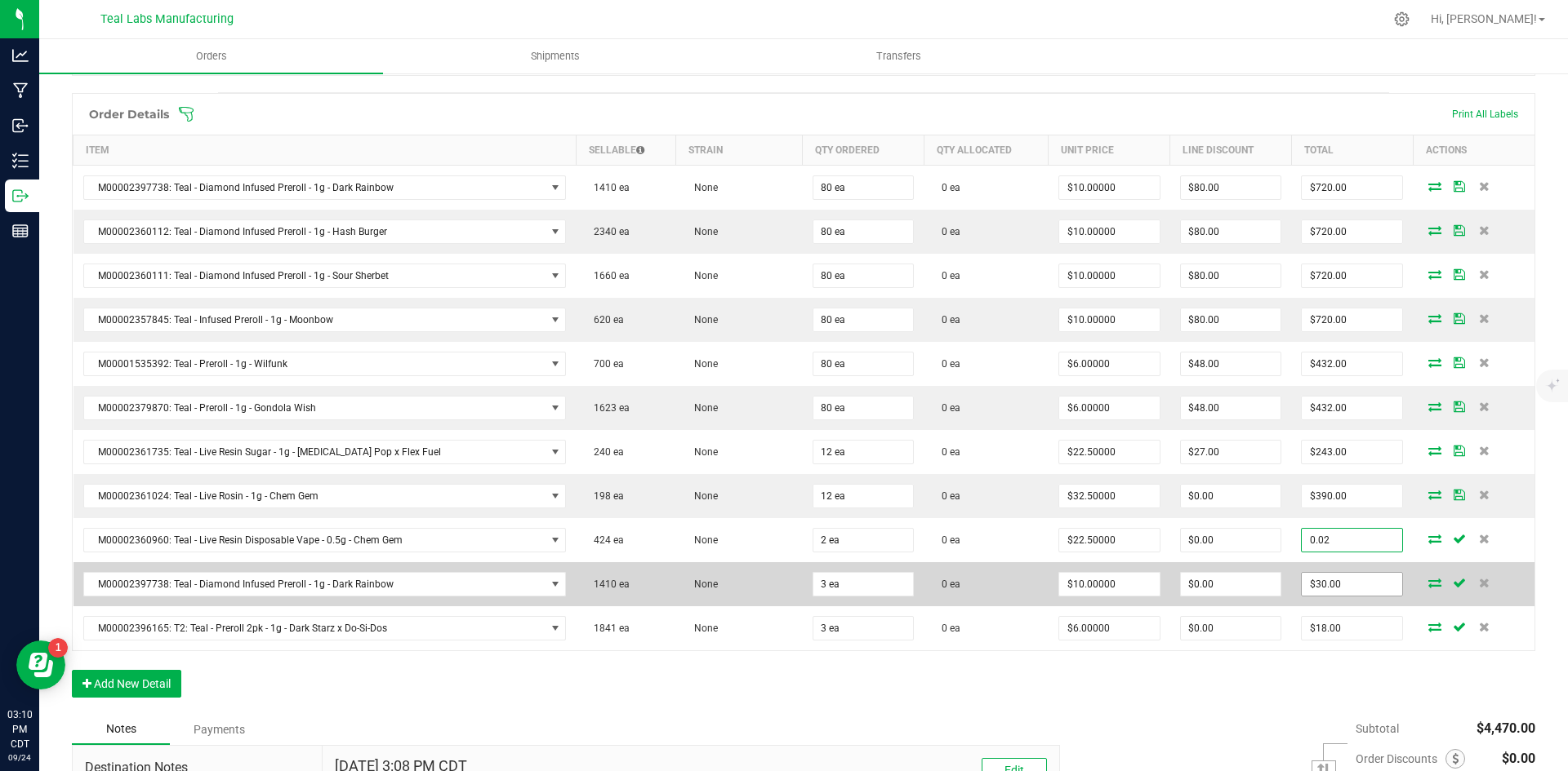
type input "0.02"
type input "$0.01000"
type input "$0.02"
click at [1309, 579] on input "30" at bounding box center [1351, 584] width 101 height 23
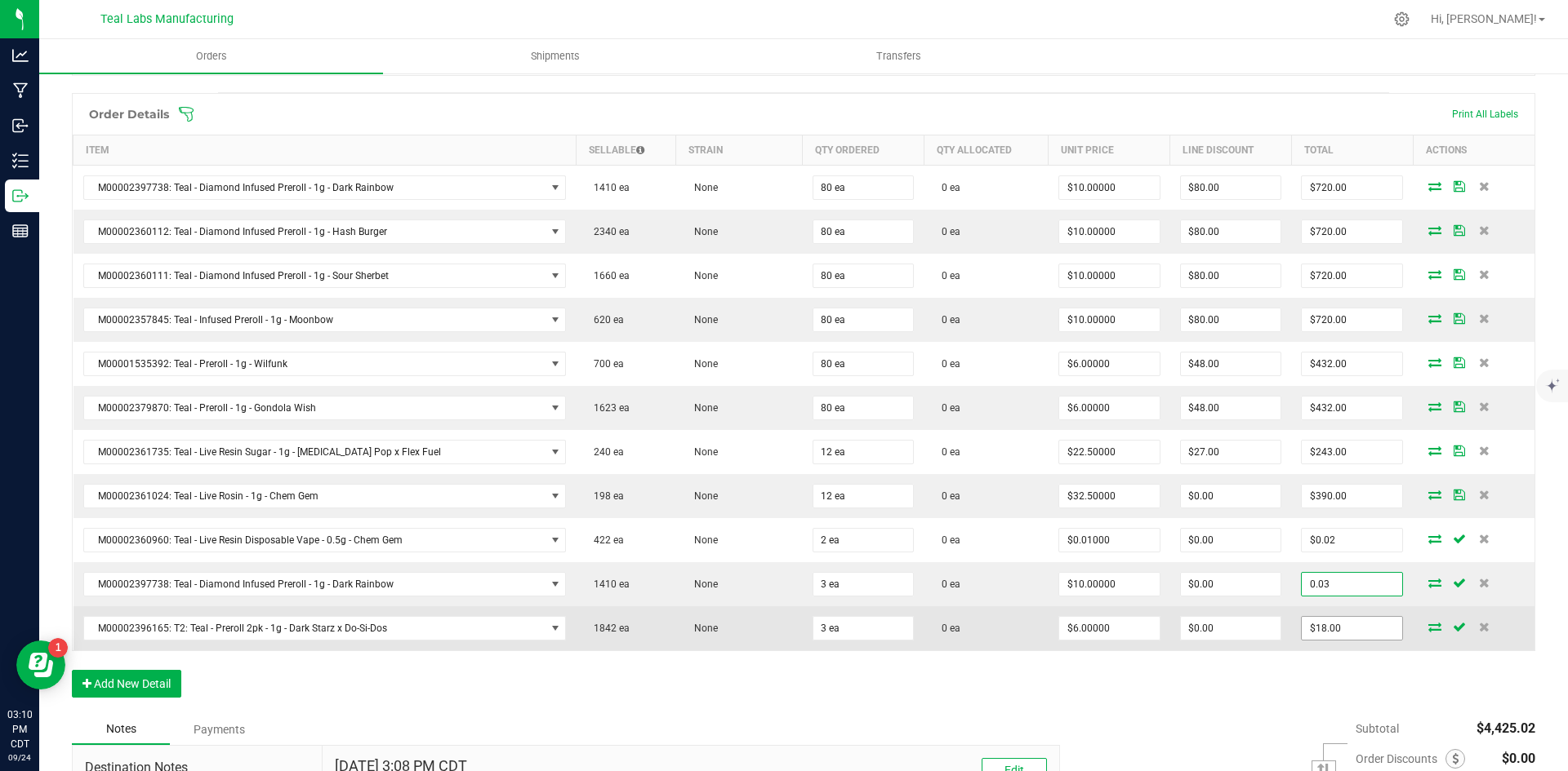
type input "0.03"
type input "$0.01000"
type input "$0.03"
click at [1321, 626] on input "18" at bounding box center [1351, 628] width 101 height 23
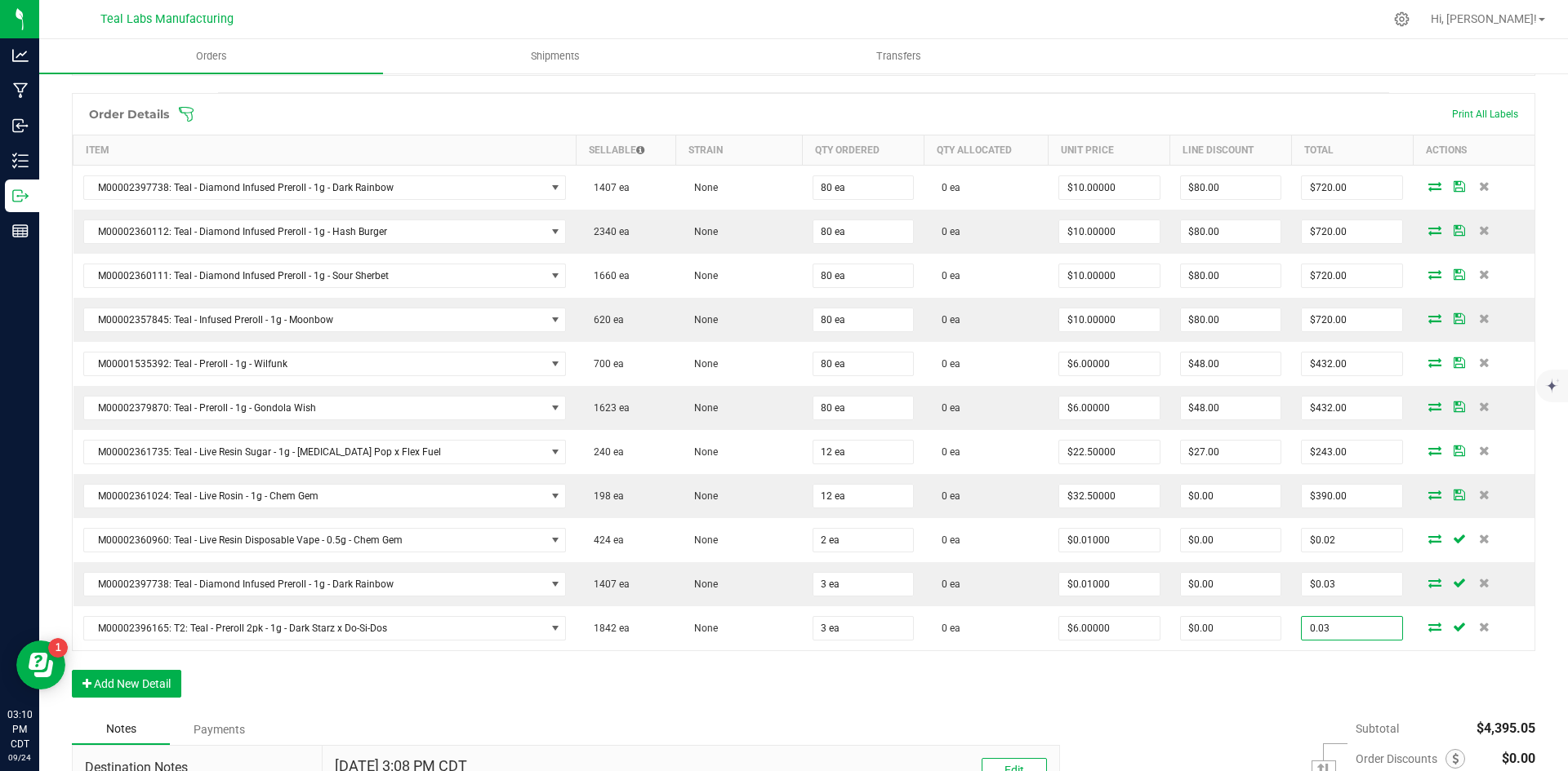
type input "0.03"
type input "$0.01000"
type input "$0.03"
click at [1171, 681] on div "Order Details Print All Labels Item Sellable Strain Qty Ordered Qty Allocated U…" at bounding box center [804, 403] width 1463 height 621
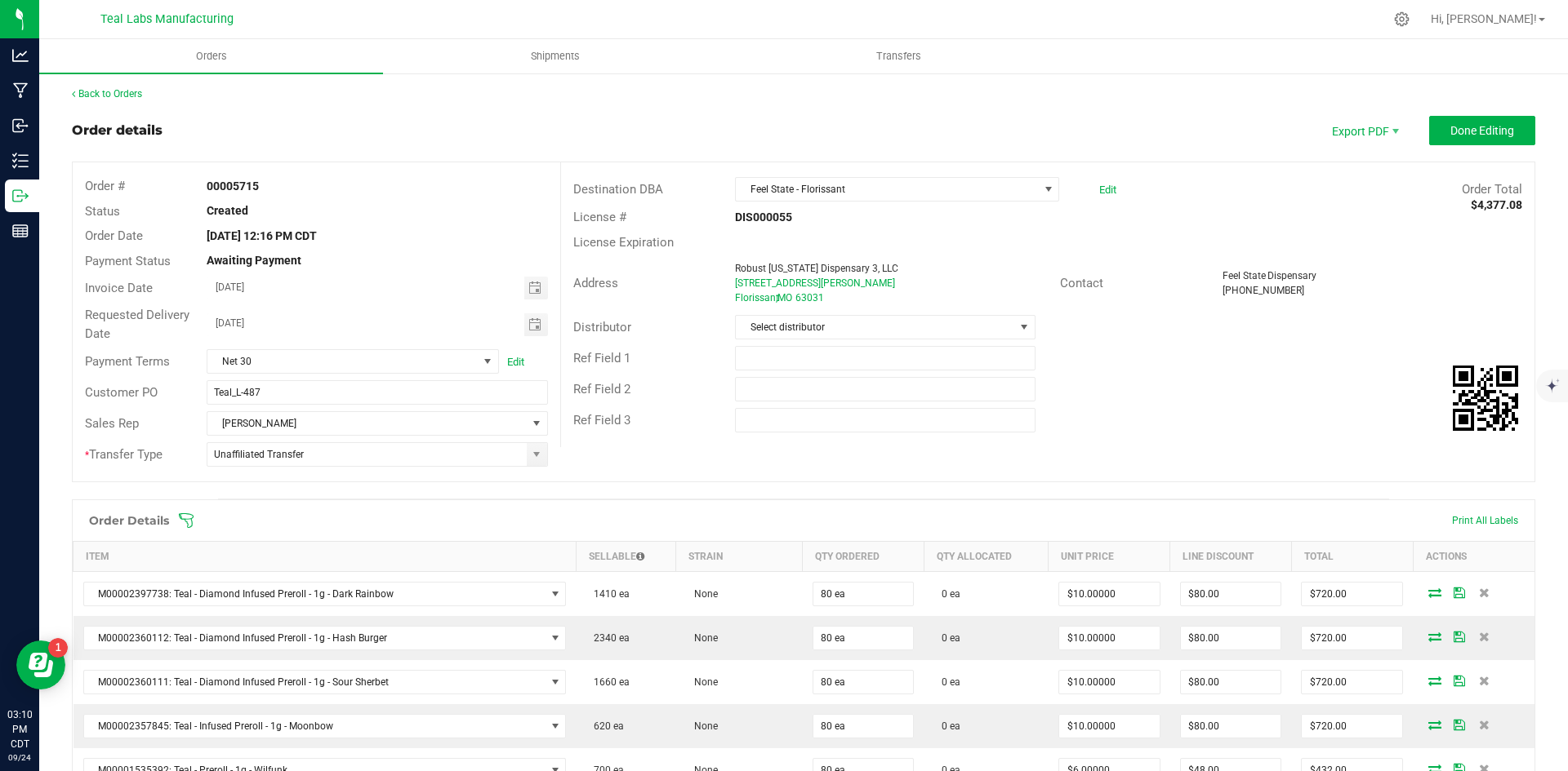
scroll to position [0, 0]
click at [1449, 123] on button "Done Editing" at bounding box center [1481, 132] width 106 height 30
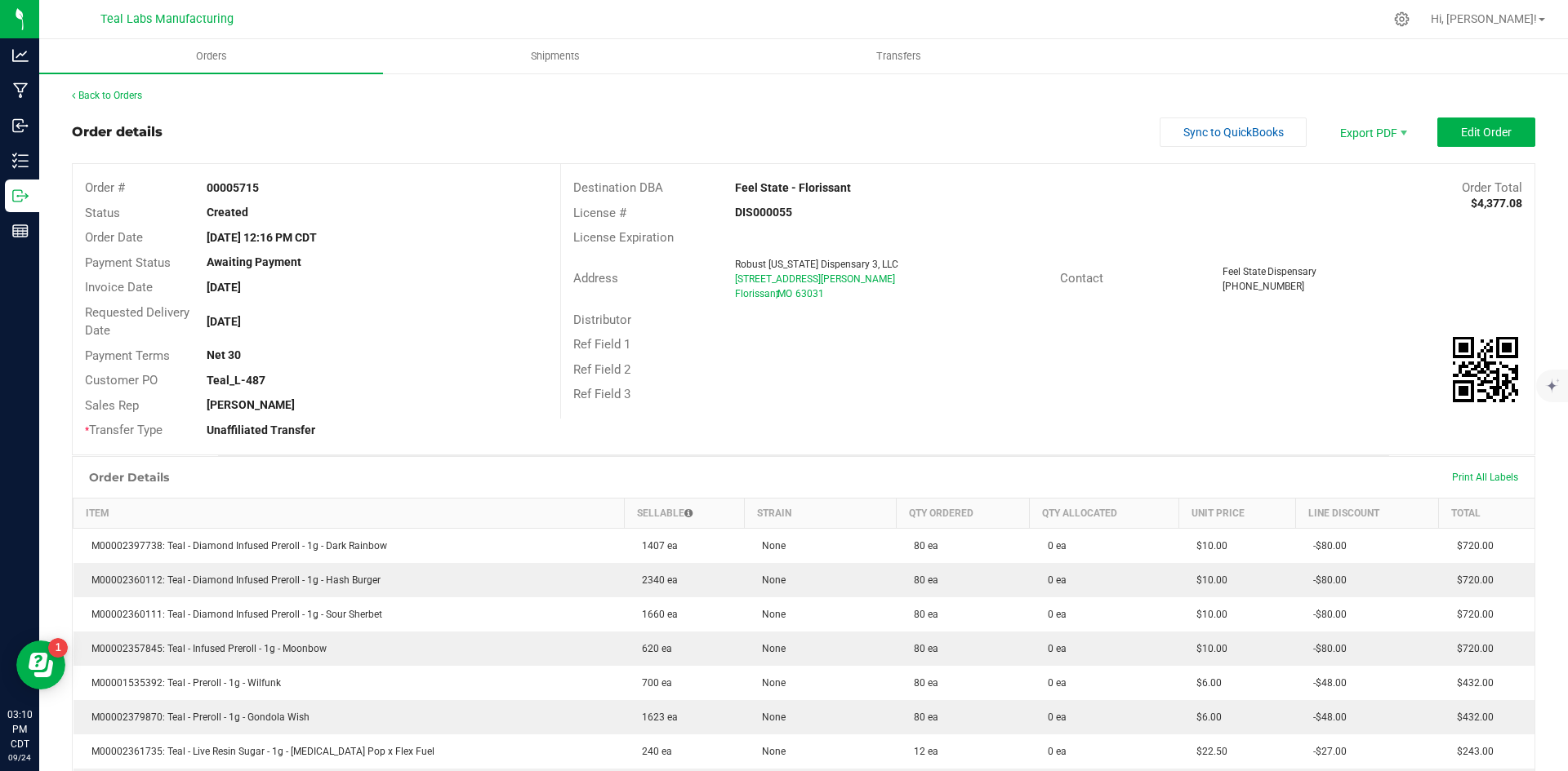
drag, startPoint x: 847, startPoint y: 184, endPoint x: 733, endPoint y: 181, distance: 114.0
click at [733, 181] on div "Feel State - Florissant" at bounding box center [925, 188] width 405 height 17
copy strong "Feel State - Florissant"
click at [1352, 174] on span "Invoice PDF" at bounding box center [1361, 183] width 101 height 24
click at [134, 96] on link "Back to Orders" at bounding box center [107, 96] width 70 height 12
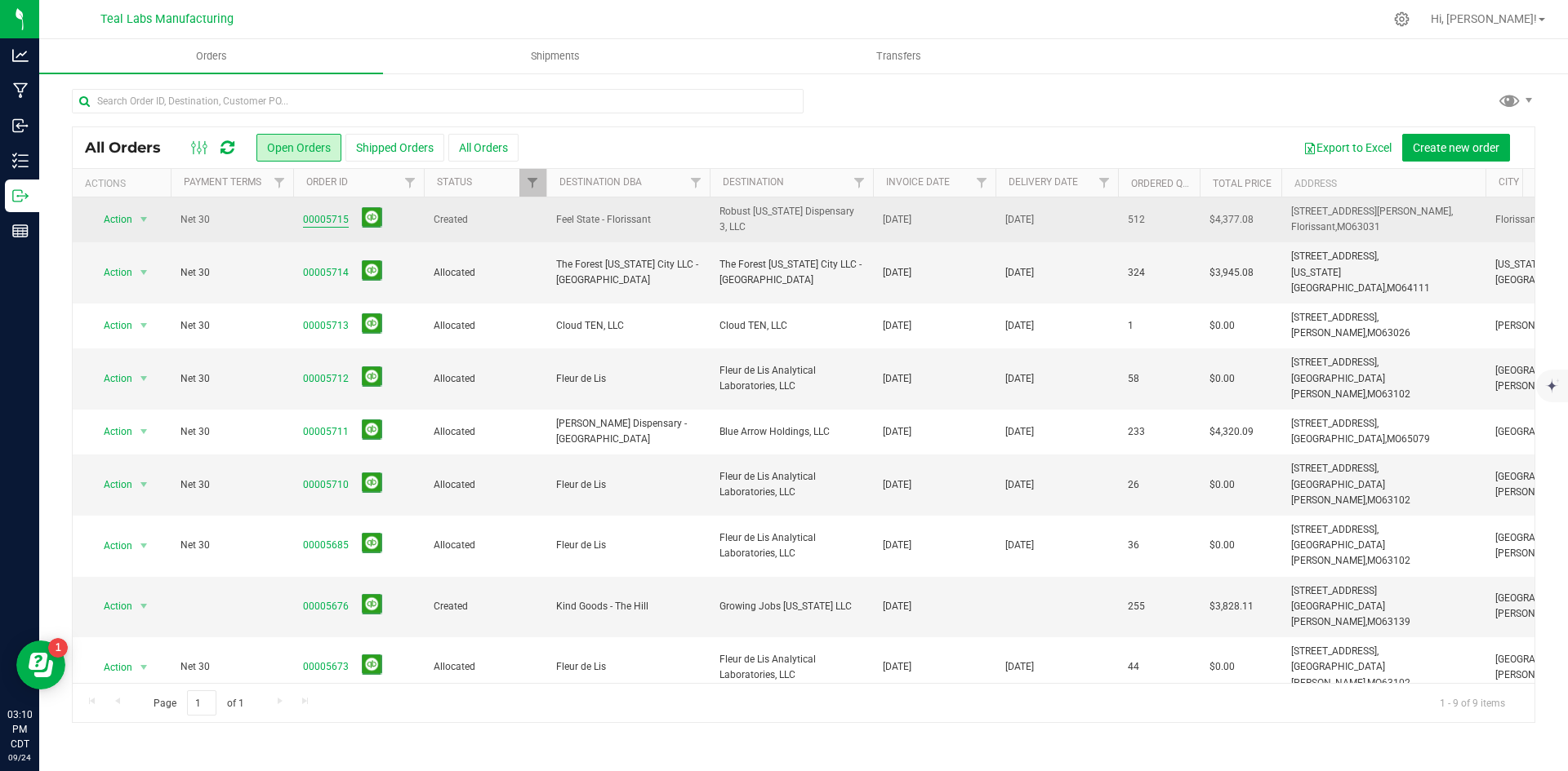
click at [343, 218] on link "00005715" at bounding box center [325, 220] width 45 height 16
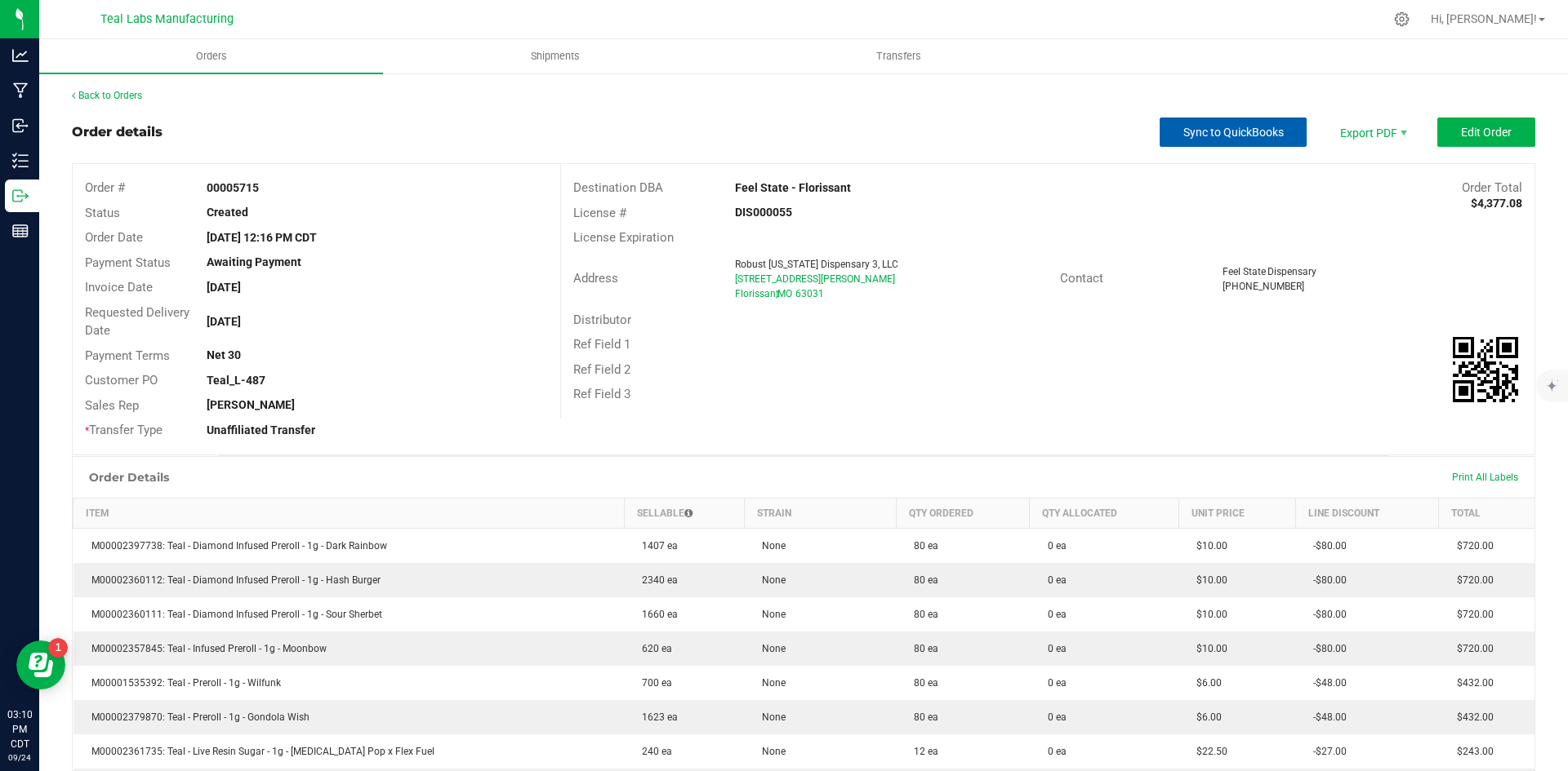
click at [1217, 132] on span "Sync to QuickBooks" at bounding box center [1234, 131] width 101 height 13
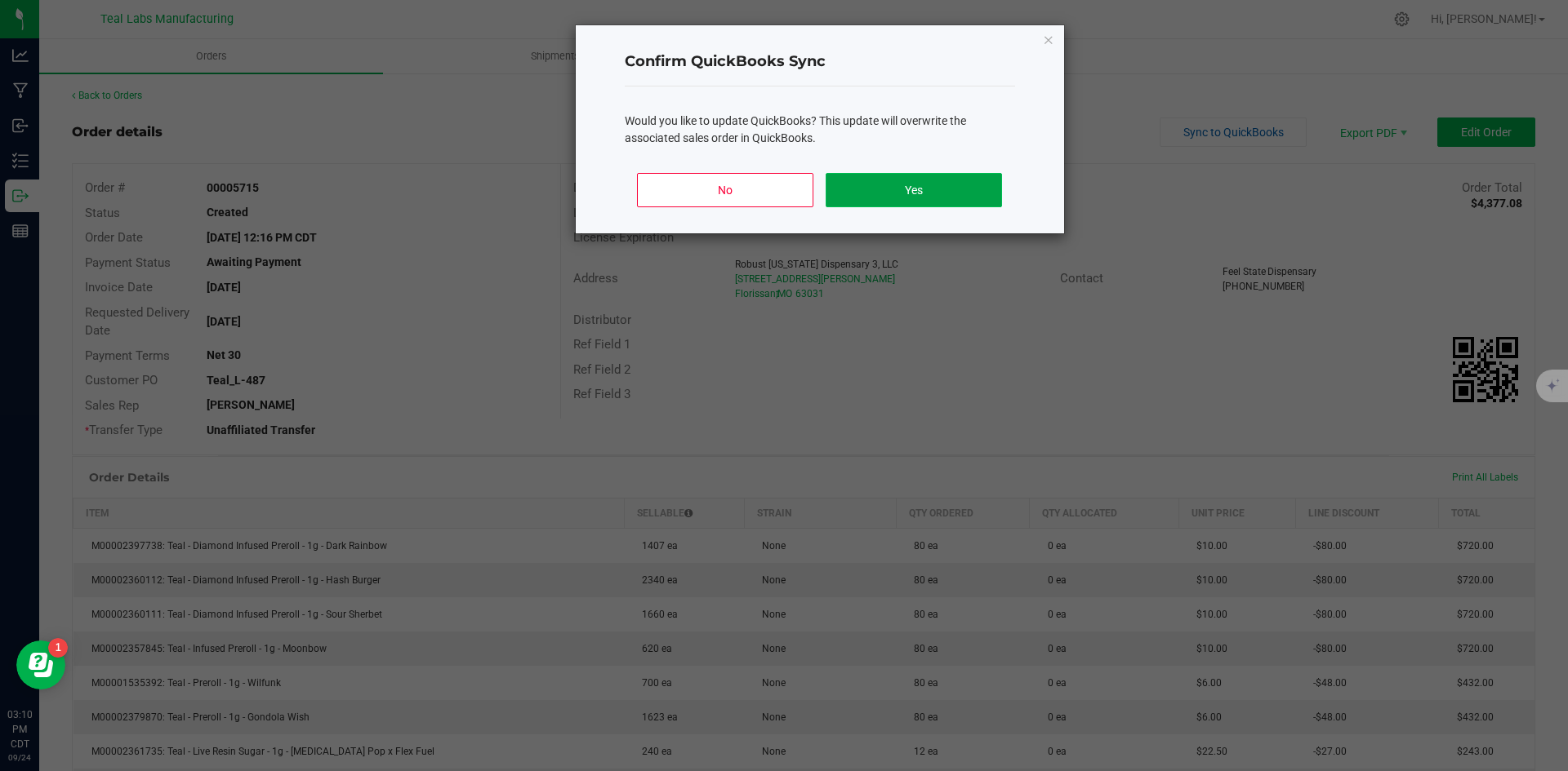
click at [900, 189] on button "Yes" at bounding box center [914, 190] width 176 height 35
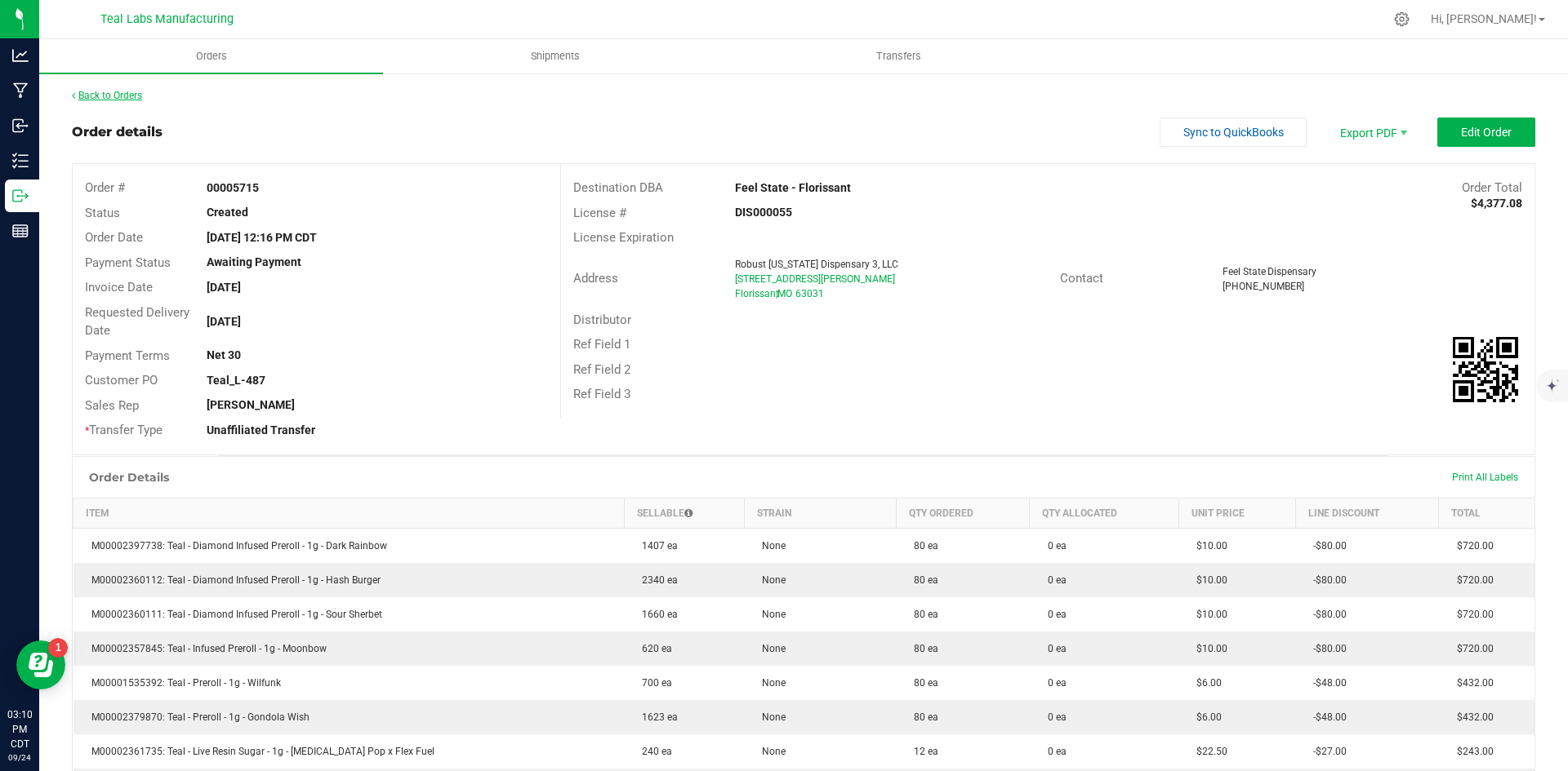
click at [115, 92] on link "Back to Orders" at bounding box center [107, 96] width 70 height 12
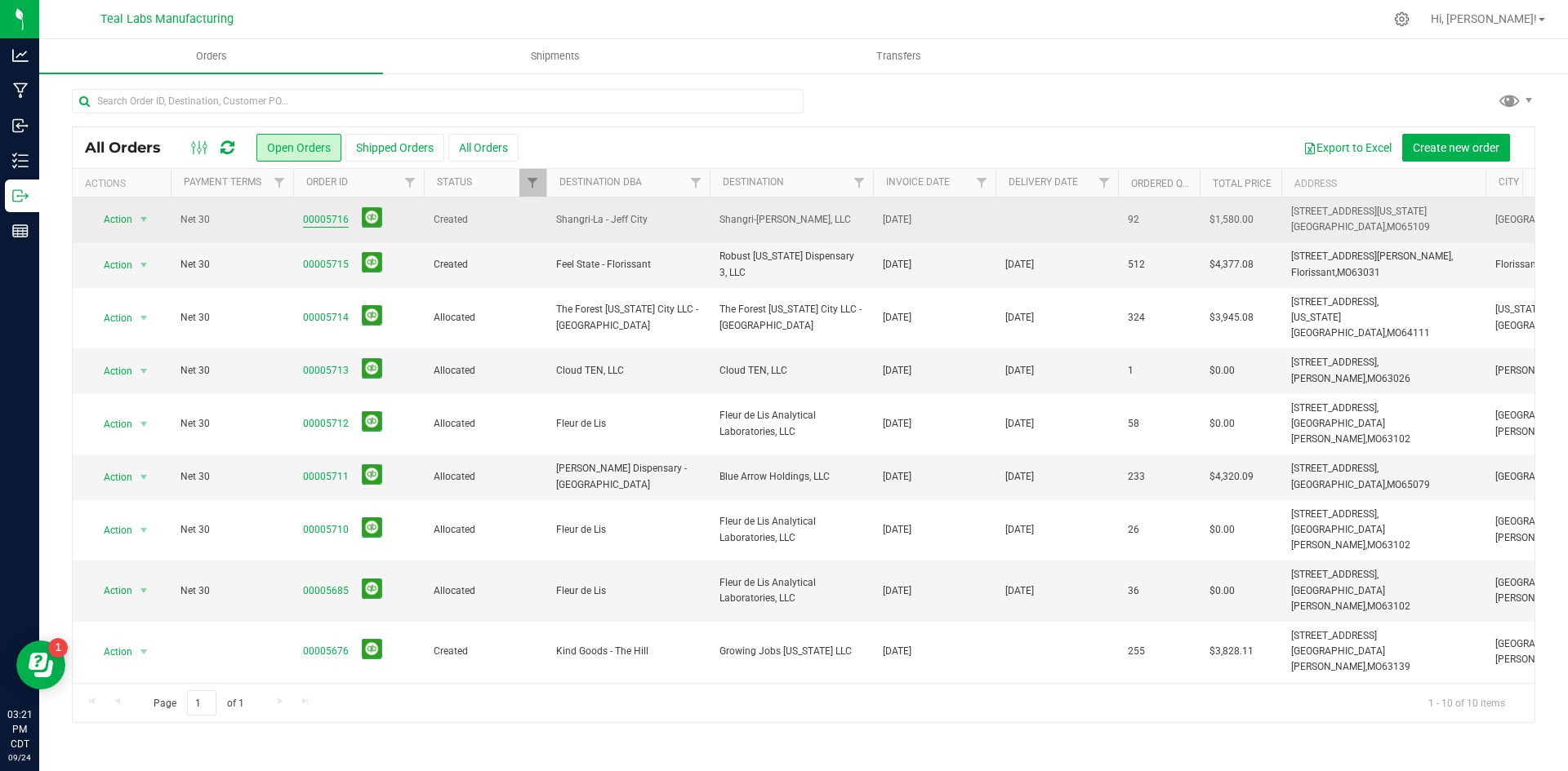
click at [335, 218] on link "00005716" at bounding box center [325, 220] width 45 height 16
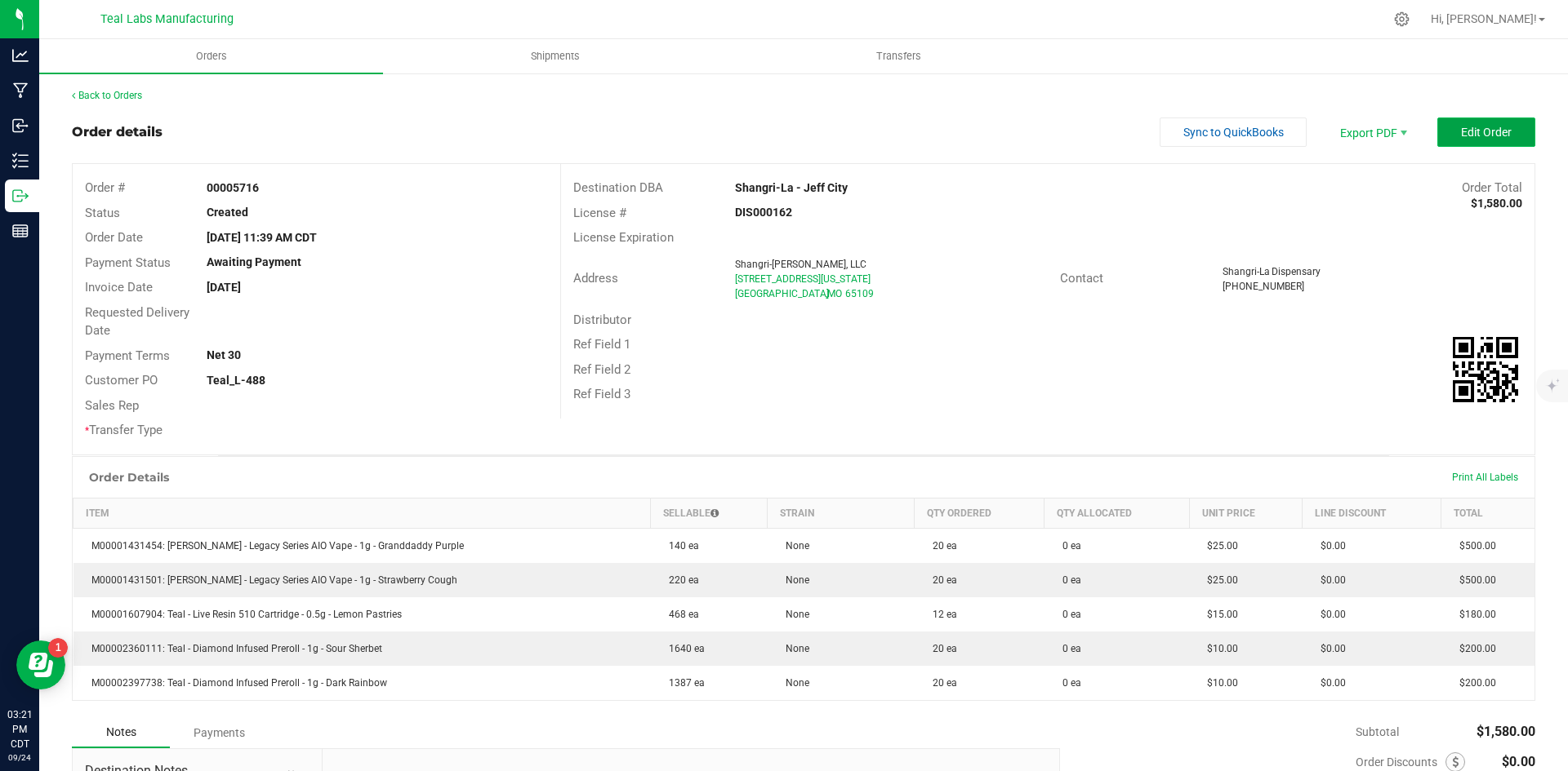
click at [1465, 133] on span "Edit Order" at bounding box center [1485, 131] width 50 height 13
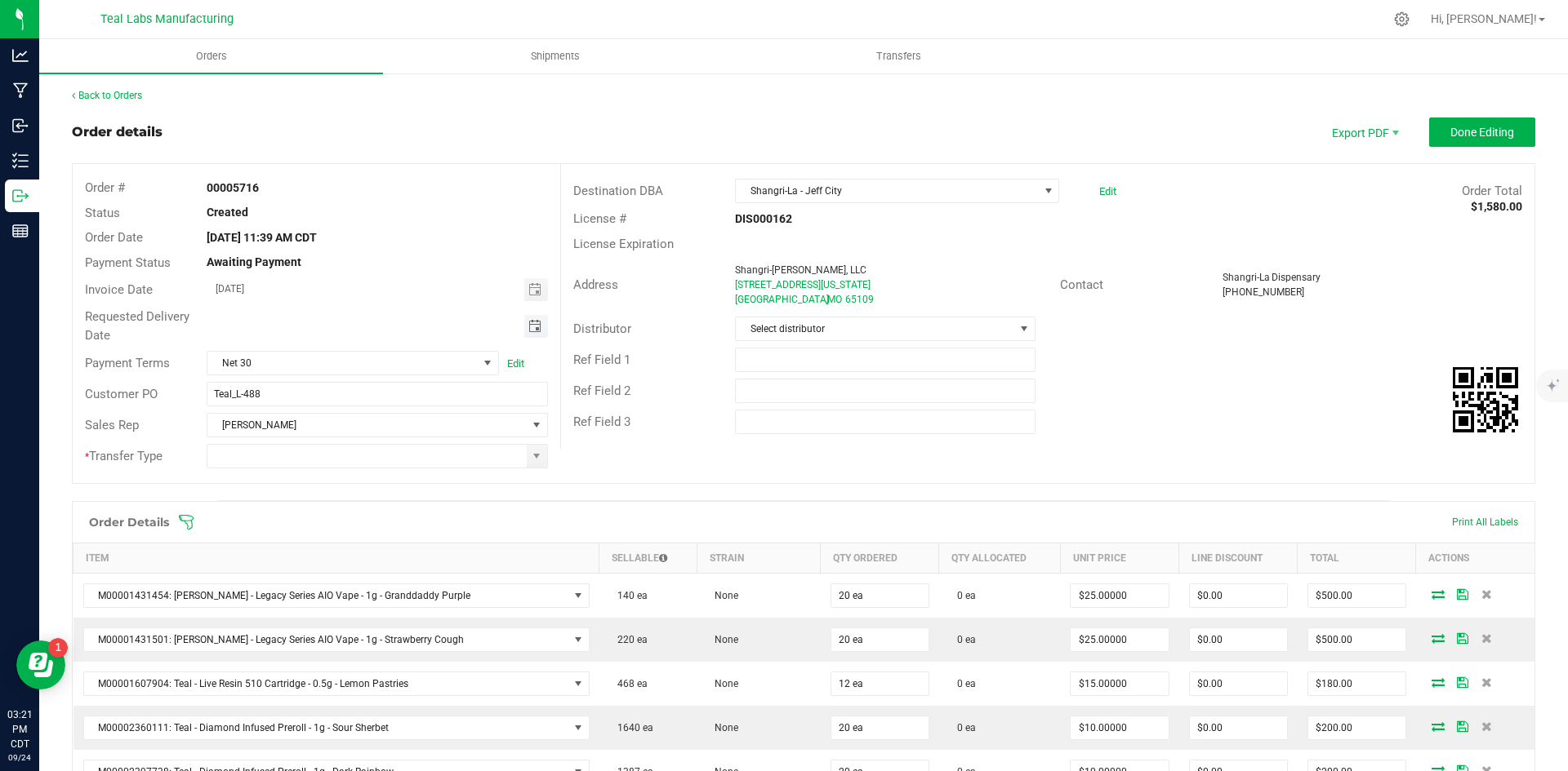
click at [537, 320] on span "Toggle calendar" at bounding box center [534, 326] width 13 height 13
click at [333, 506] on span "30" at bounding box center [328, 512] width 24 height 26
type input "09/30/2025"
click at [533, 456] on span at bounding box center [536, 456] width 13 height 13
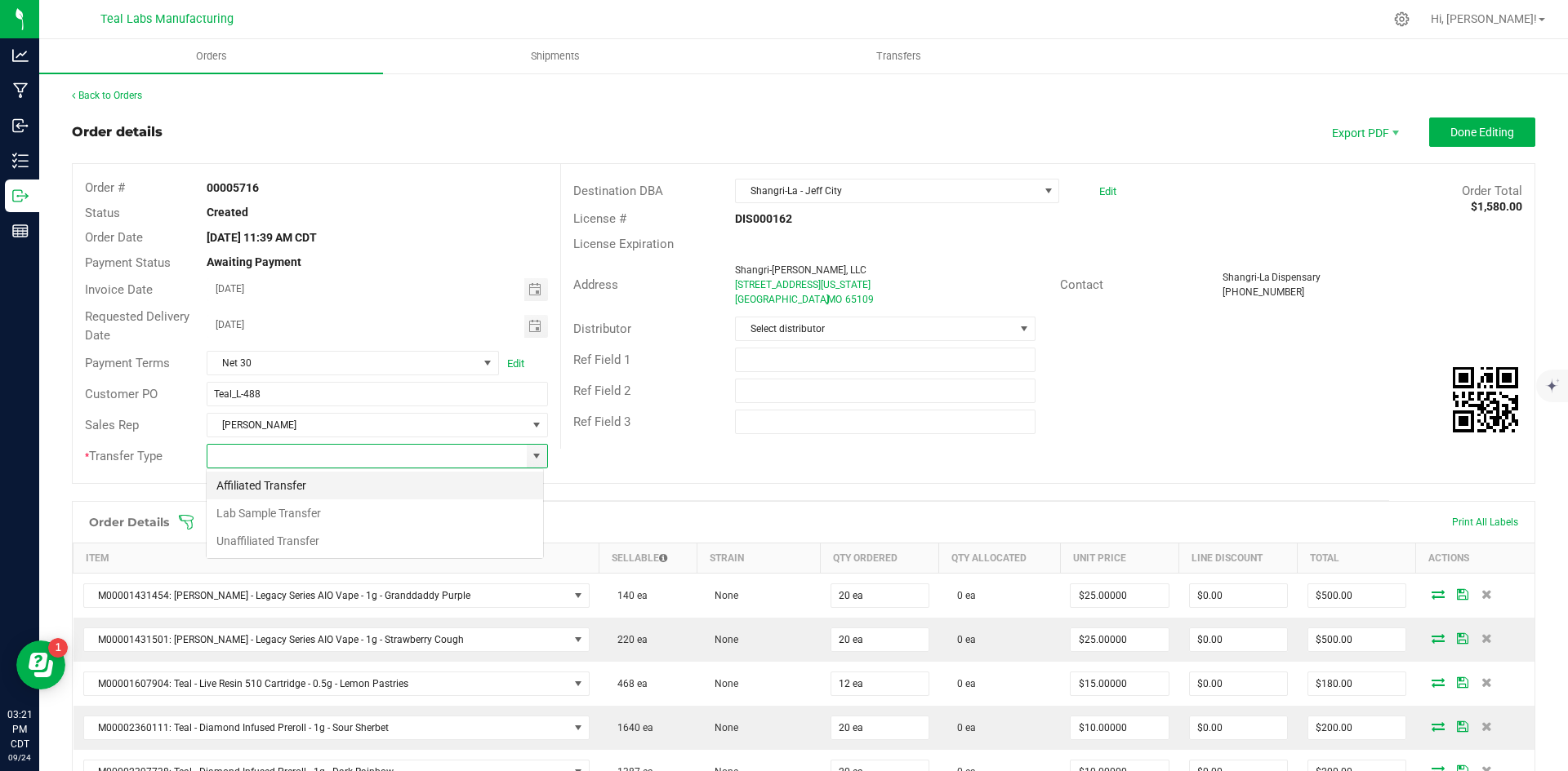
scroll to position [25, 337]
click at [346, 537] on li "Unaffiliated Transfer" at bounding box center [375, 542] width 336 height 28
type input "Unaffiliated Transfer"
click at [1188, 399] on div "Ref Field 2" at bounding box center [1047, 390] width 973 height 31
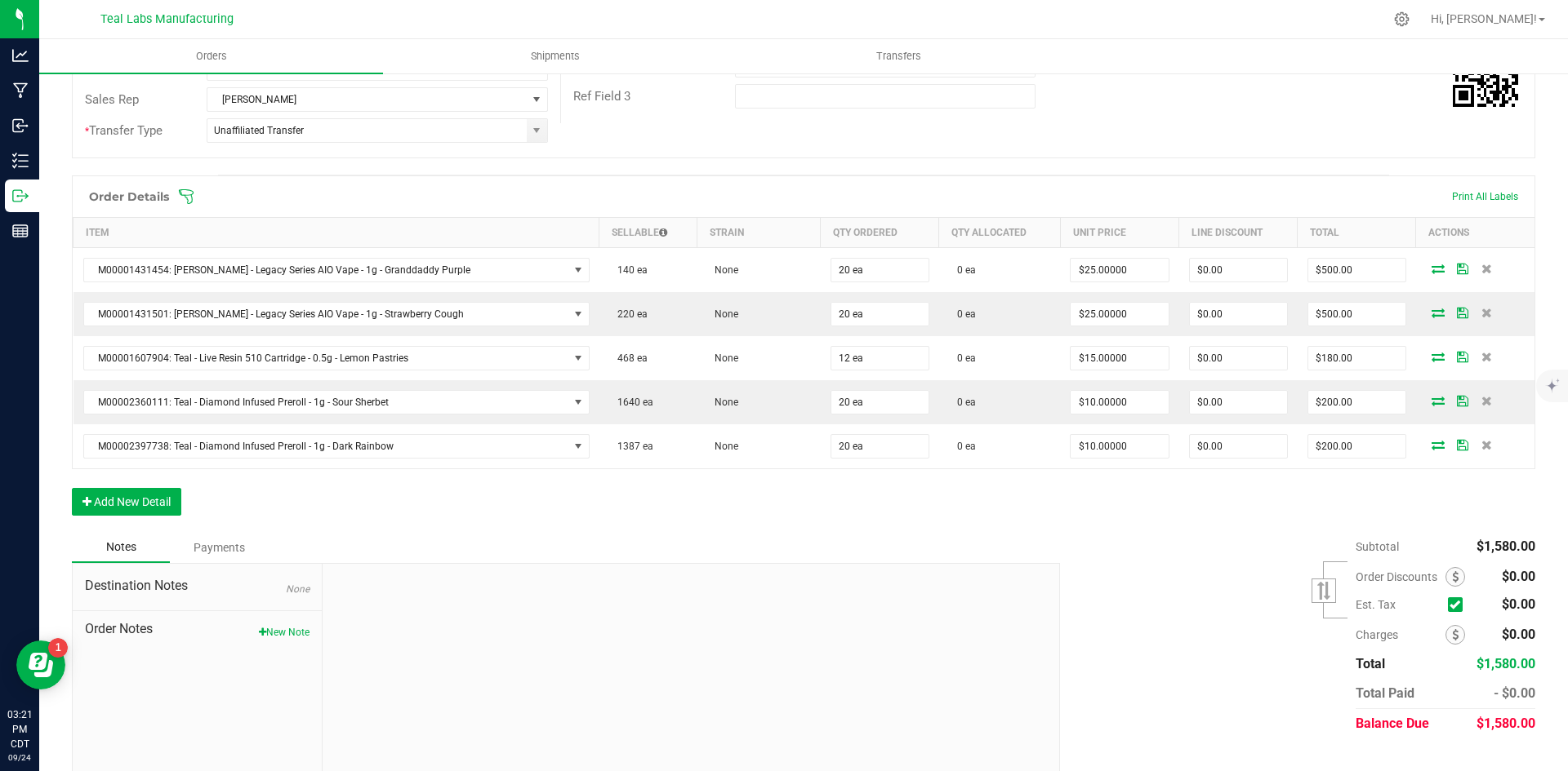
scroll to position [326, 0]
click at [120, 495] on button "Add New Detail" at bounding box center [127, 501] width 110 height 28
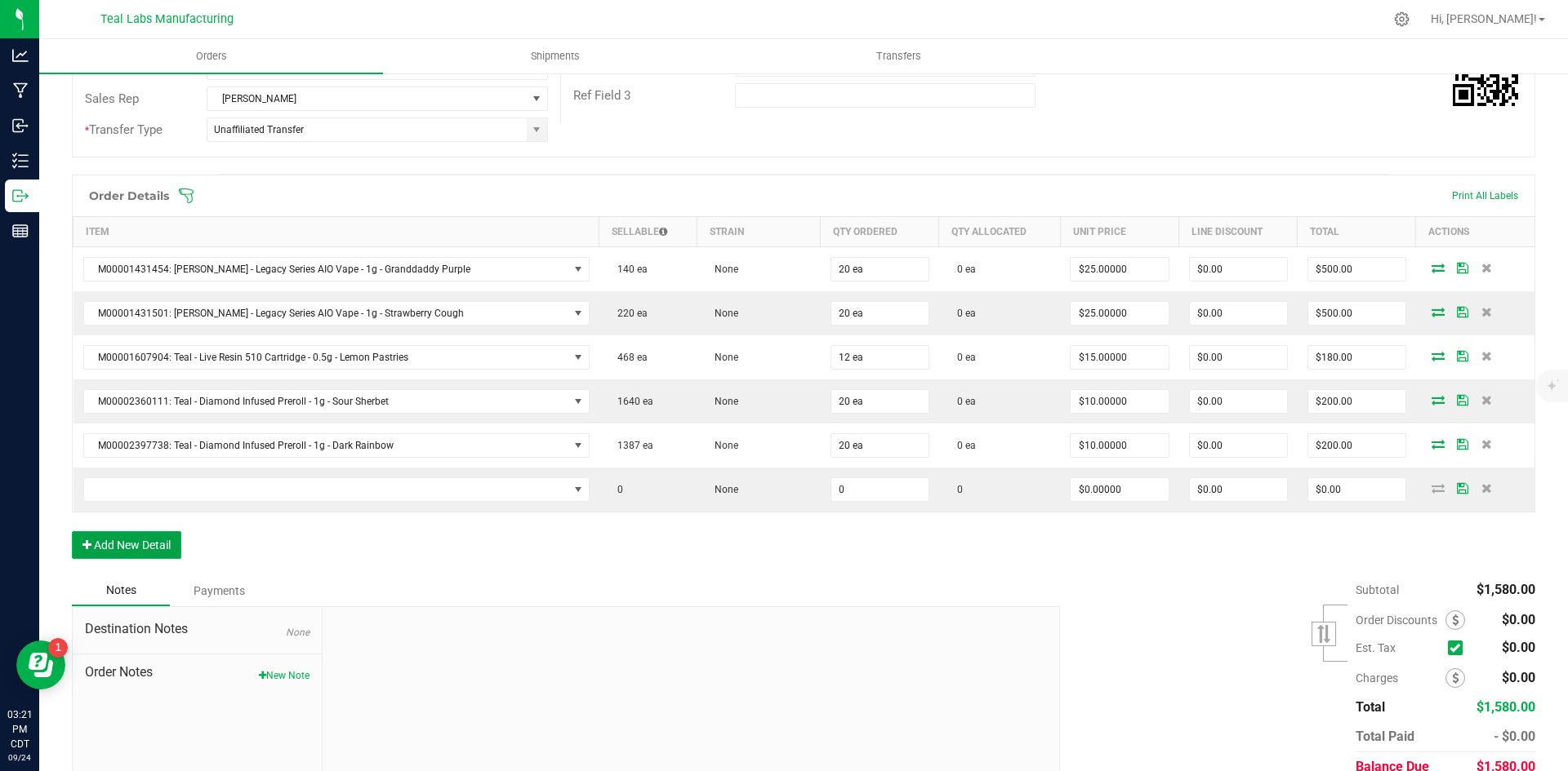
click at [143, 548] on button "Add New Detail" at bounding box center [127, 546] width 110 height 28
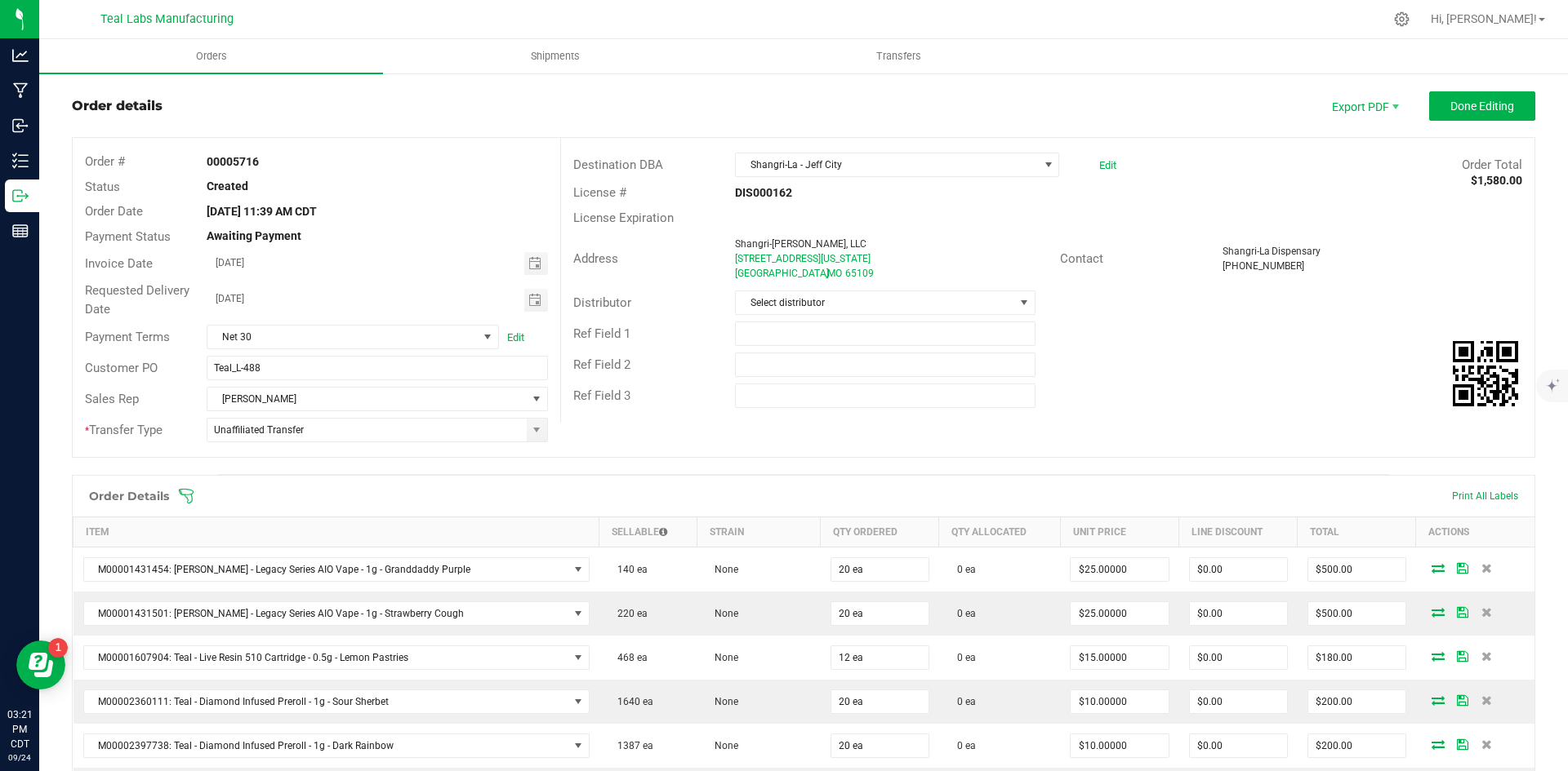
scroll to position [0, 0]
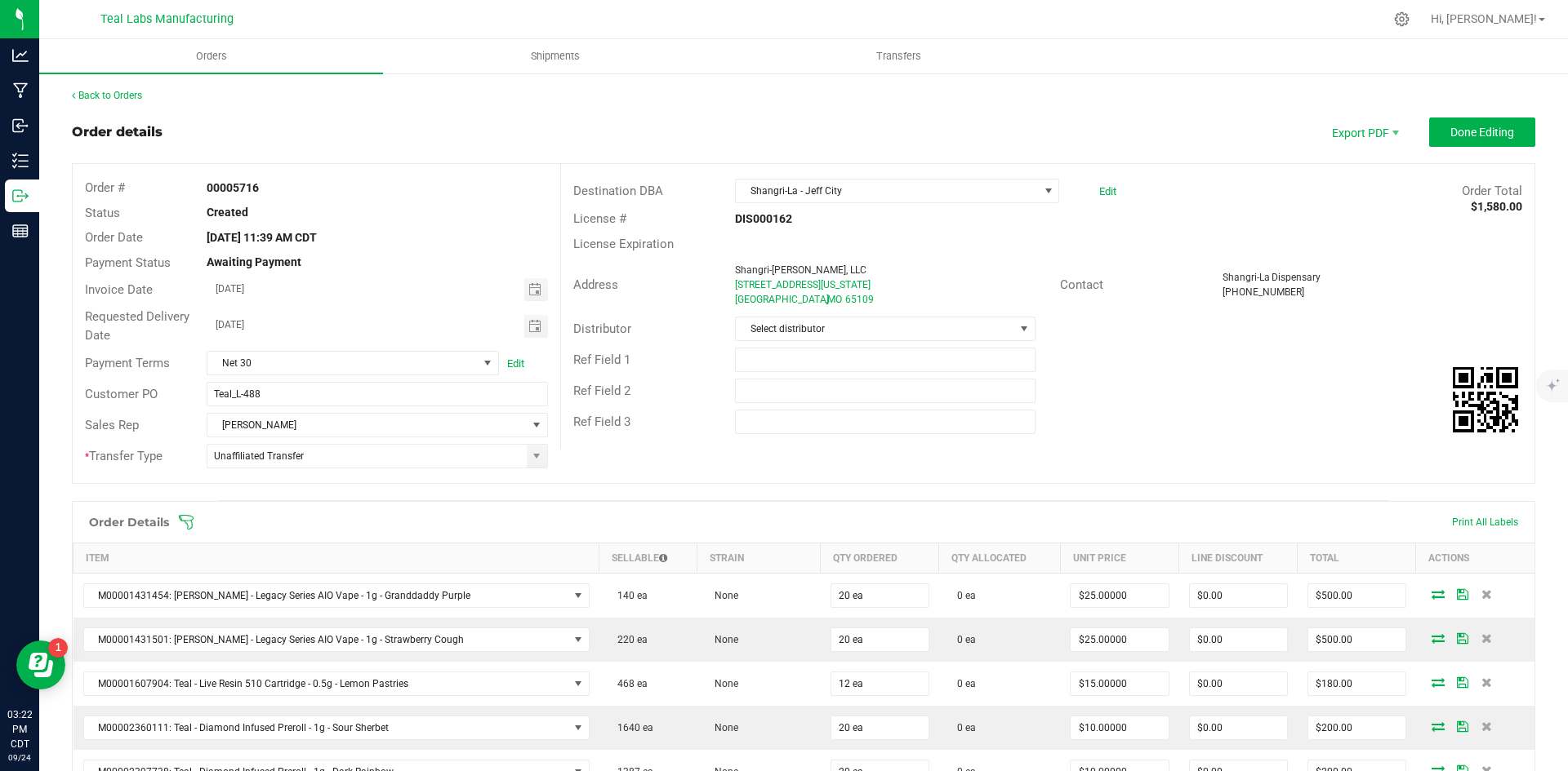
click at [1367, 405] on div "Ref Field 2" at bounding box center [1047, 390] width 973 height 31
